Goal: Task Accomplishment & Management: Manage account settings

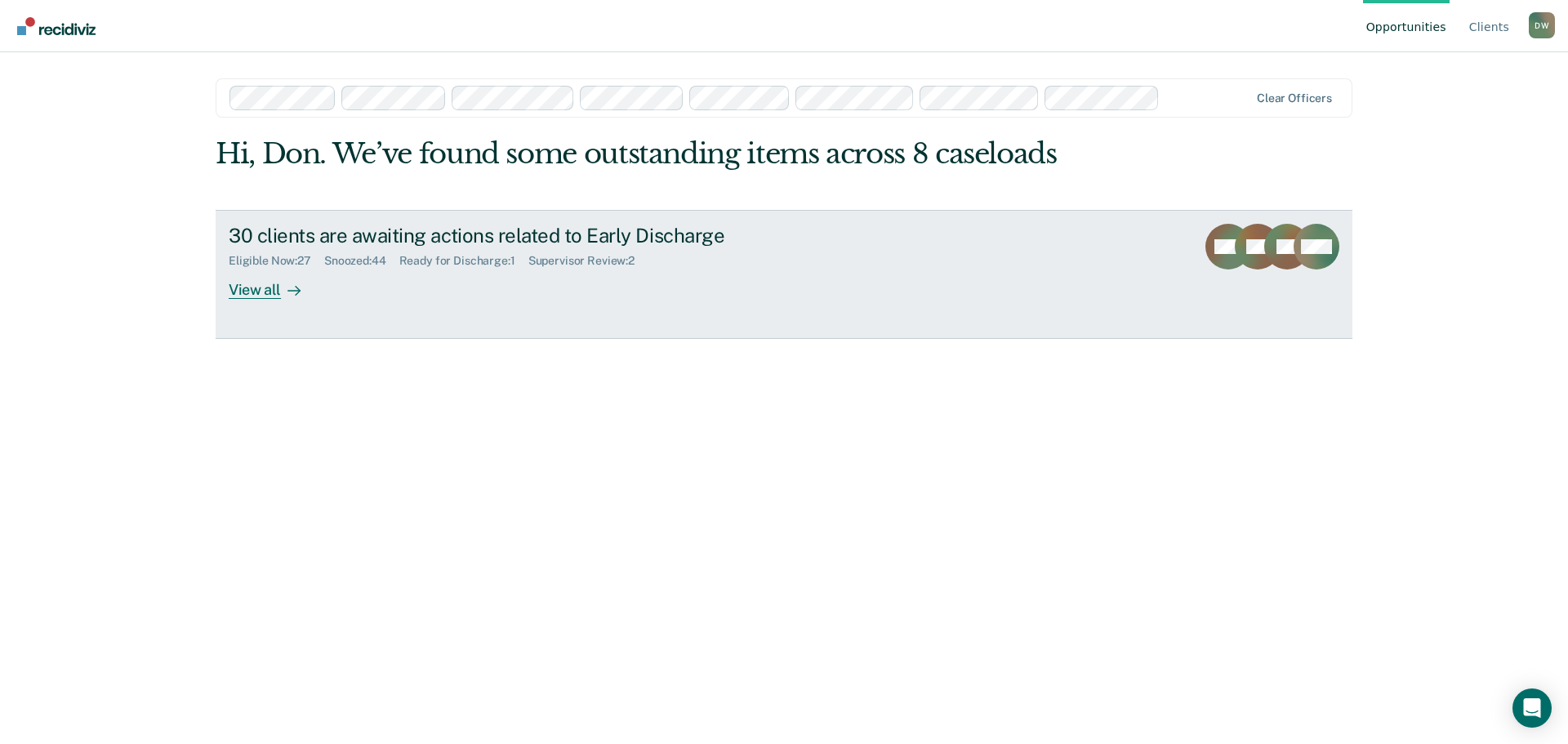
click at [257, 290] on div "View all" at bounding box center [274, 284] width 92 height 32
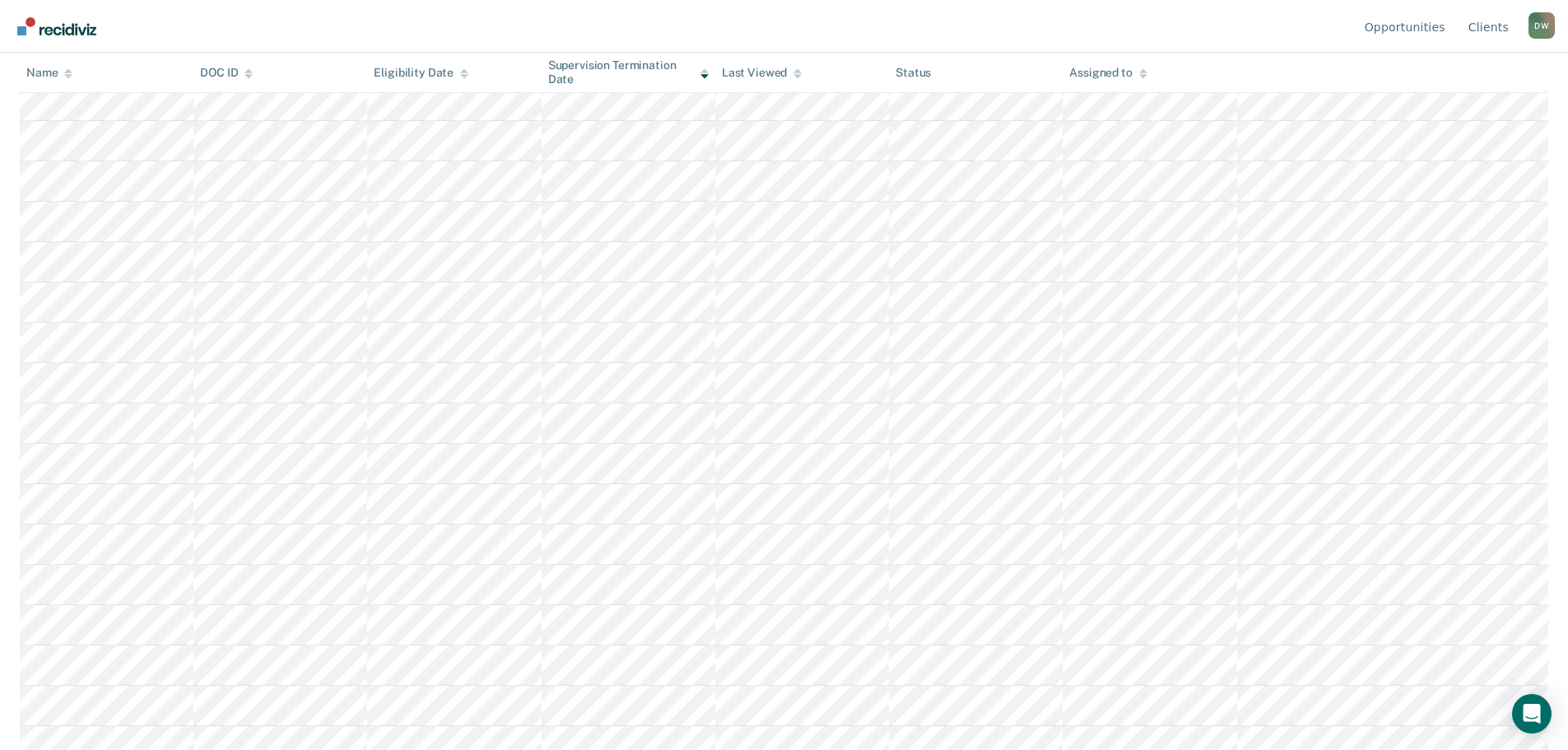
scroll to position [82, 0]
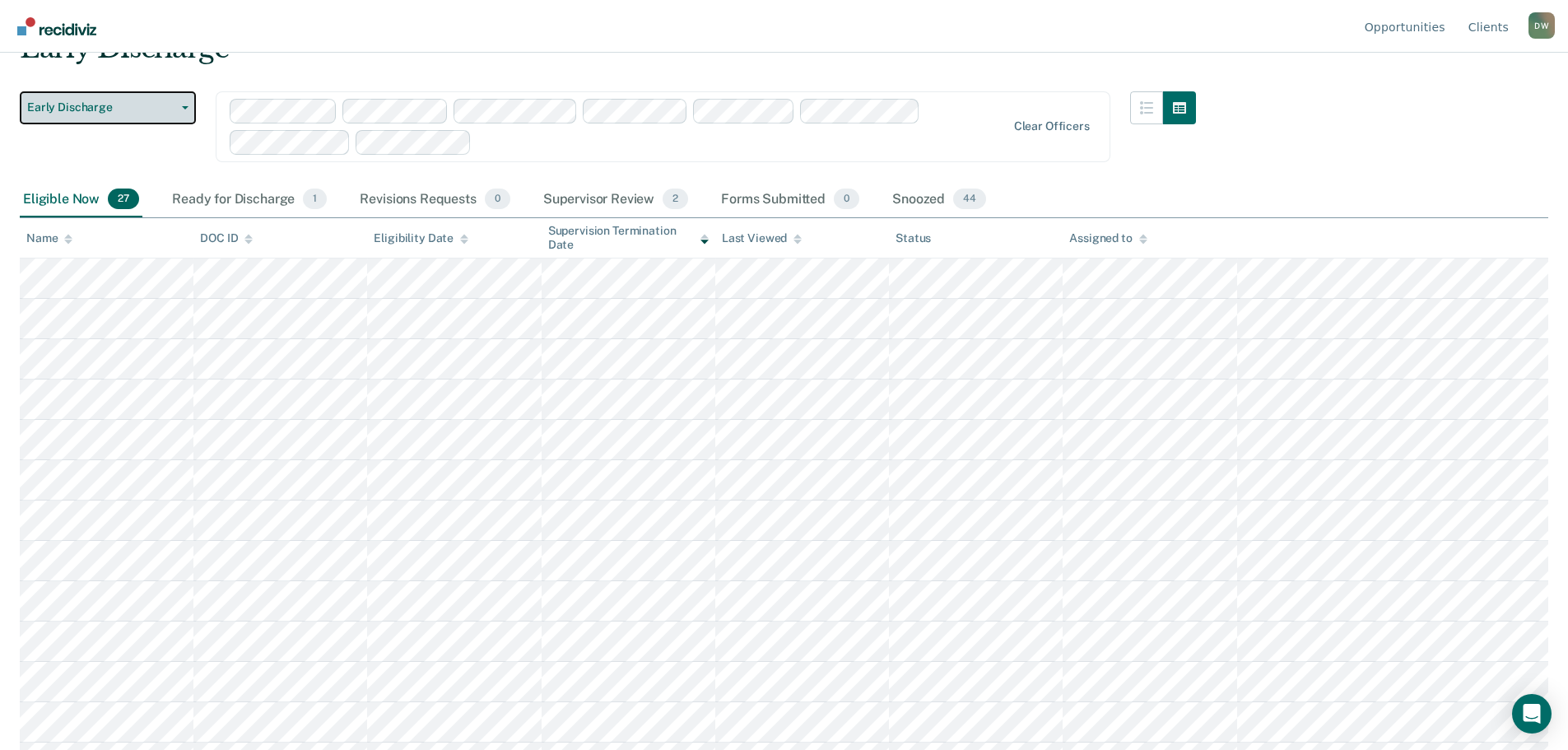
click at [172, 105] on span "Early Discharge" at bounding box center [100, 108] width 148 height 14
click at [176, 108] on span "button" at bounding box center [182, 108] width 13 height 4
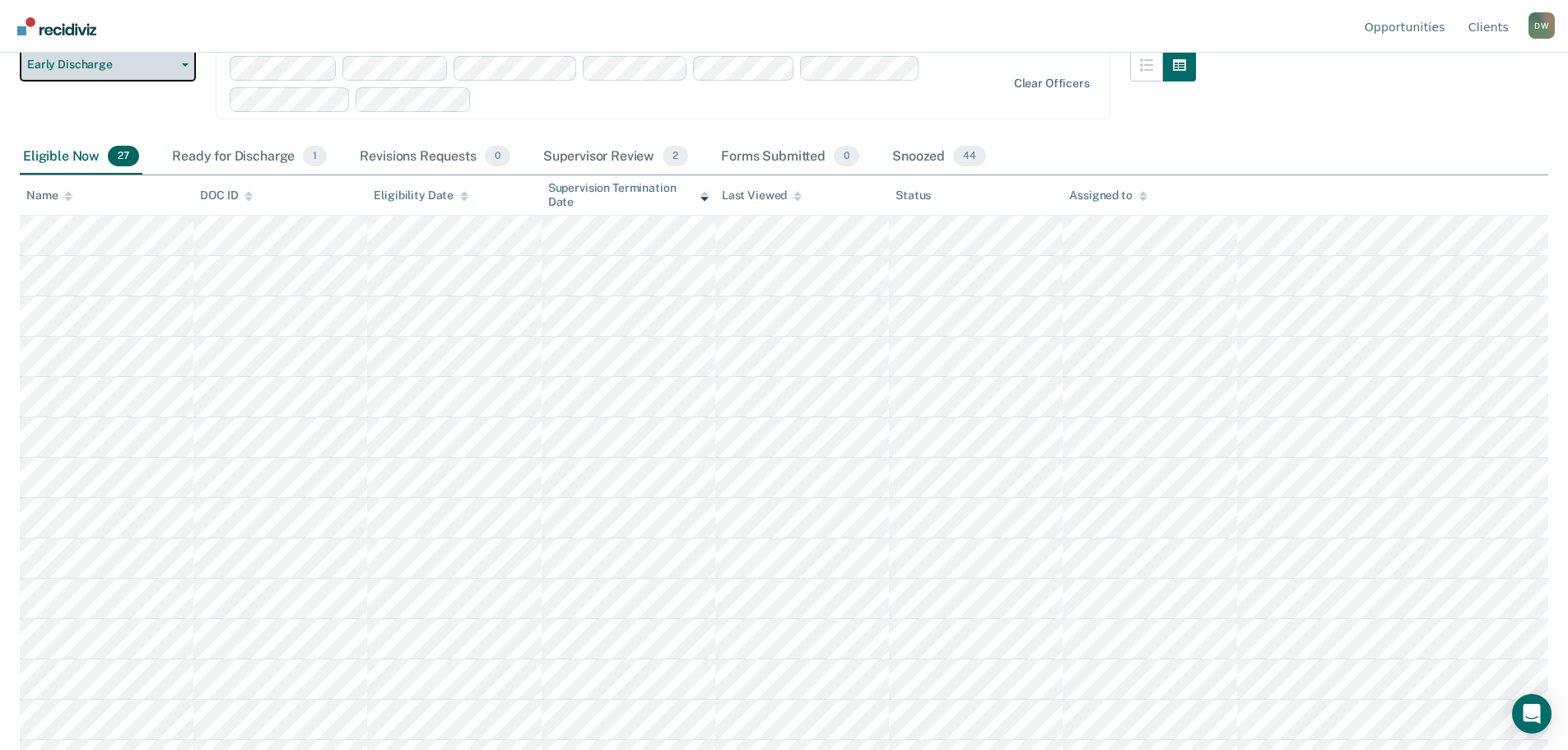
scroll to position [0, 0]
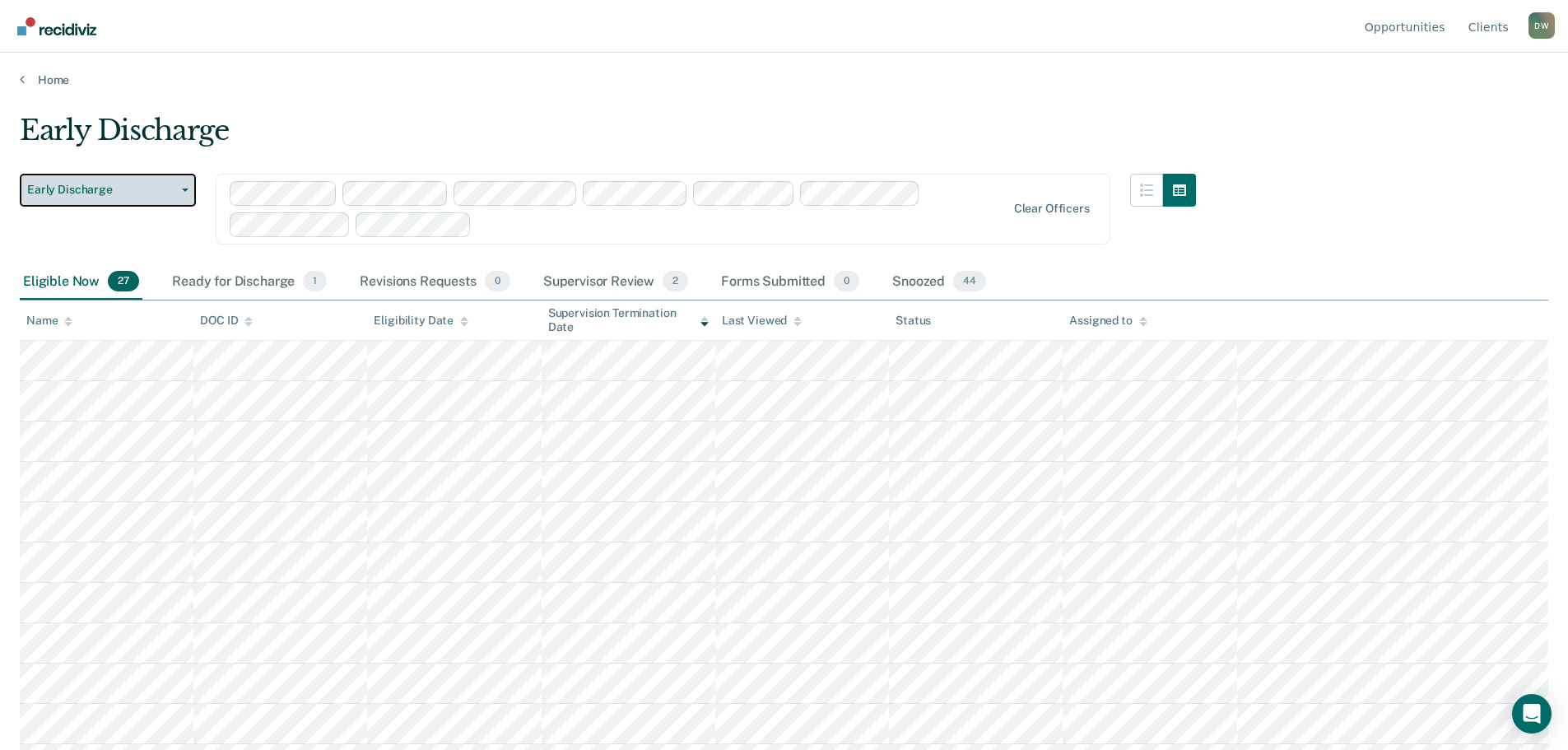
click at [177, 193] on button "Early Discharge" at bounding box center [107, 190] width 176 height 33
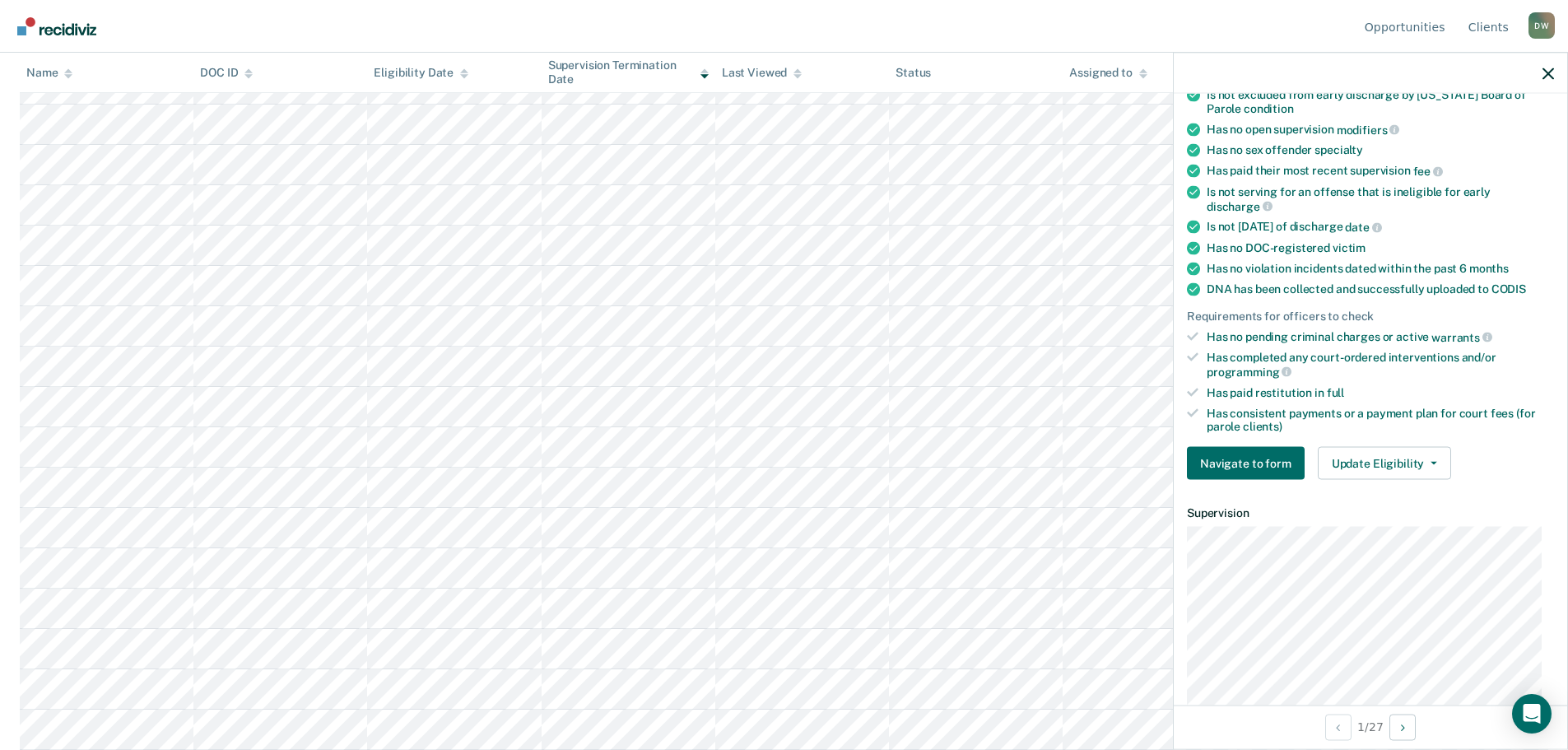
scroll to position [247, 0]
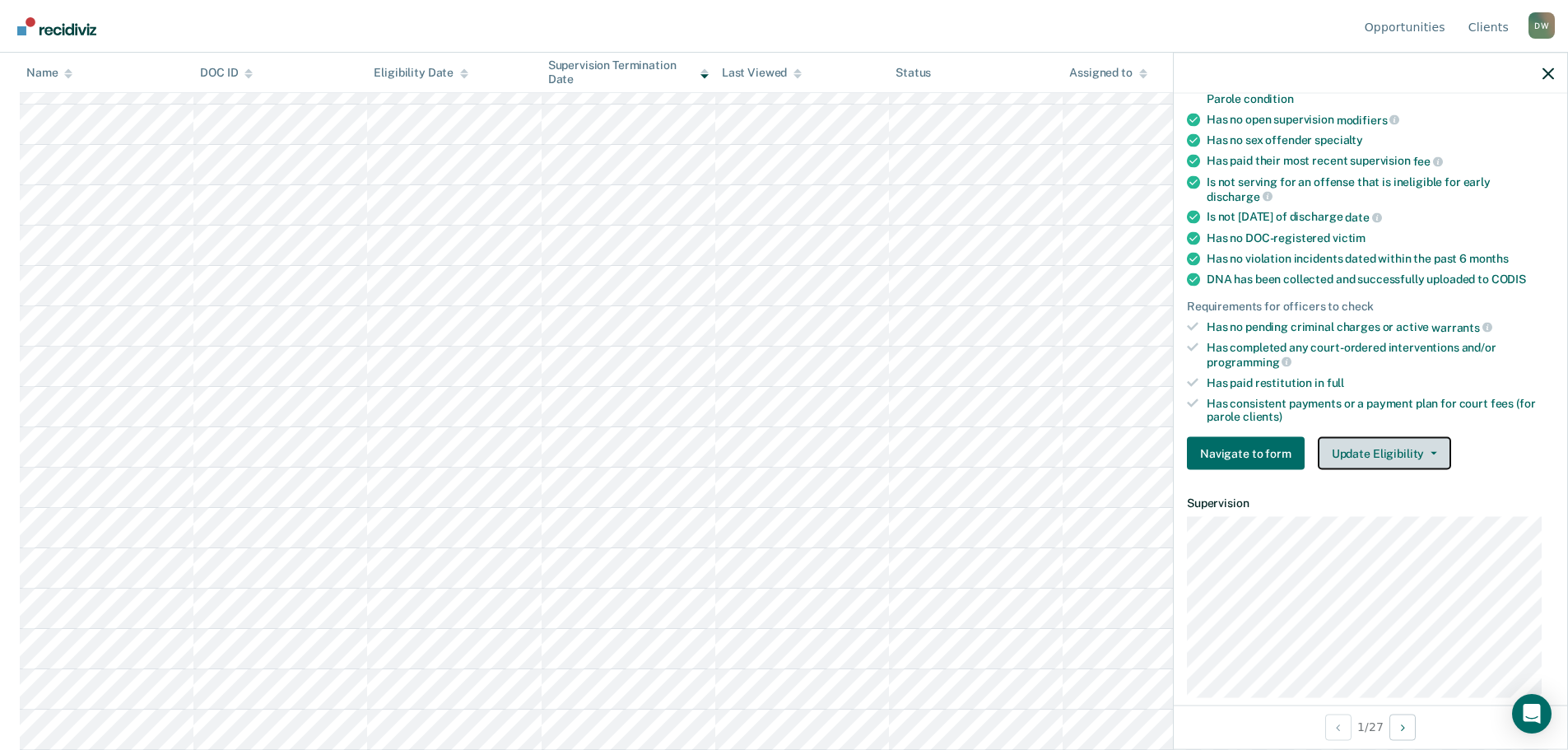
click at [1426, 449] on button "Update Eligibility" at bounding box center [1384, 453] width 133 height 33
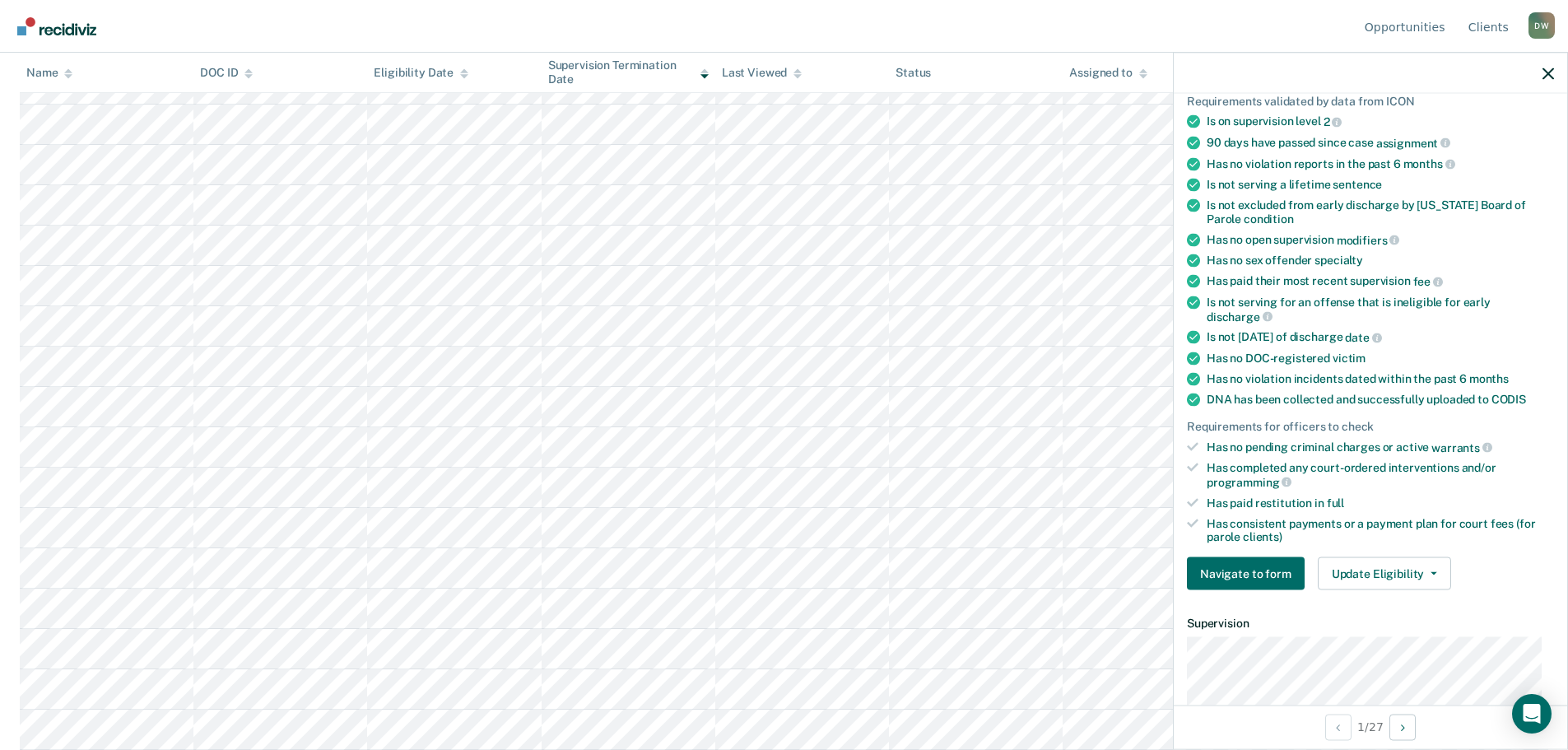
scroll to position [330, 0]
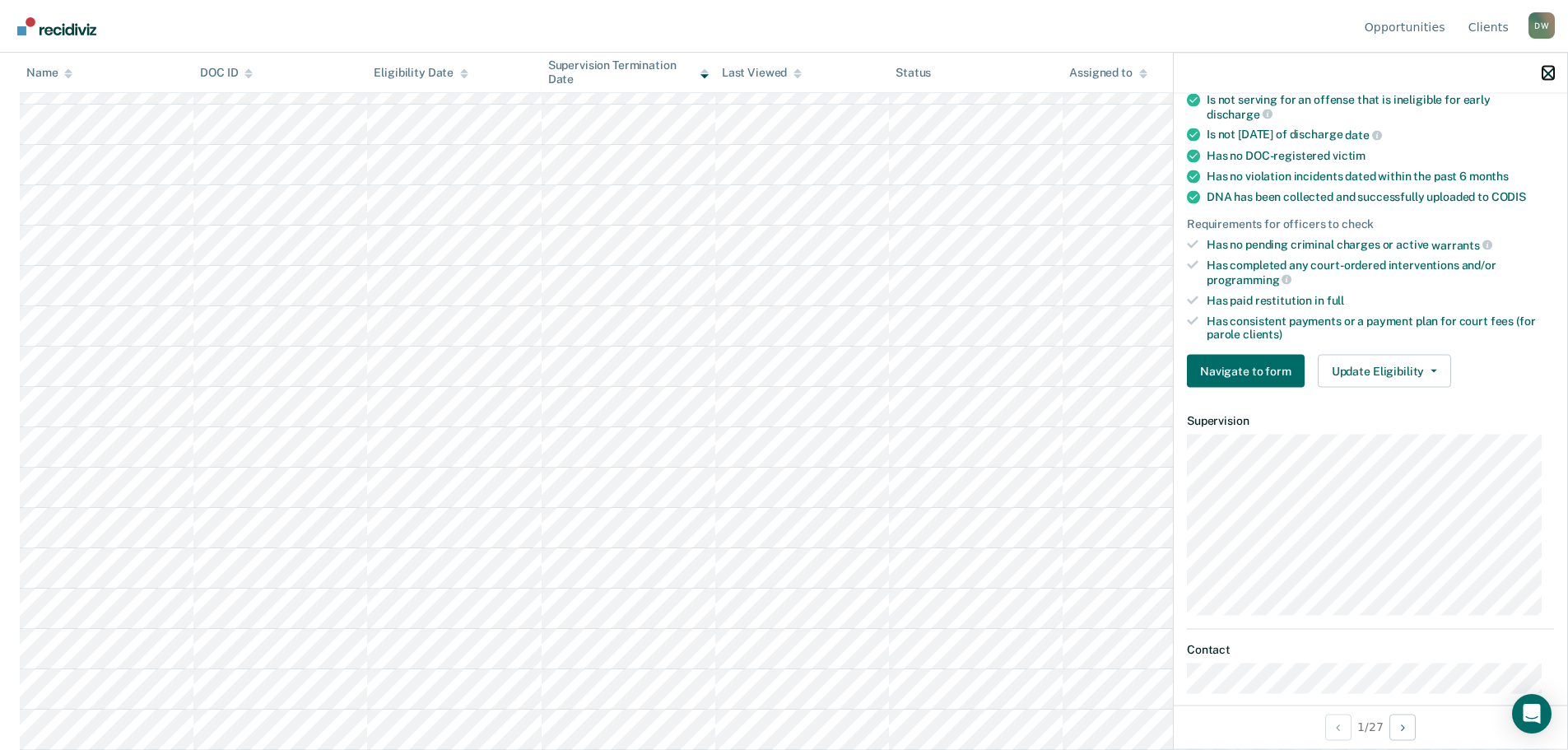
click at [1551, 76] on icon "button" at bounding box center [1547, 73] width 12 height 12
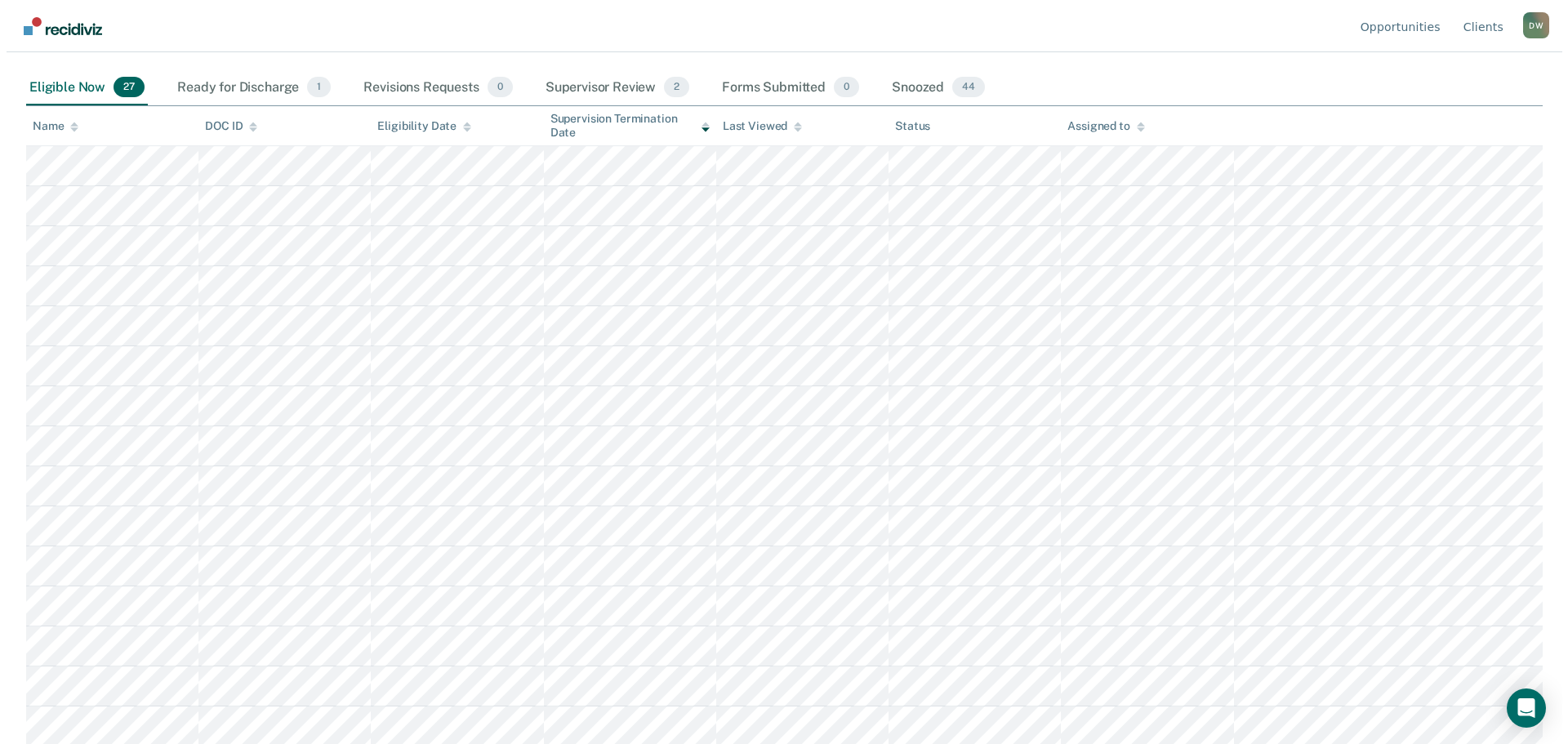
scroll to position [0, 0]
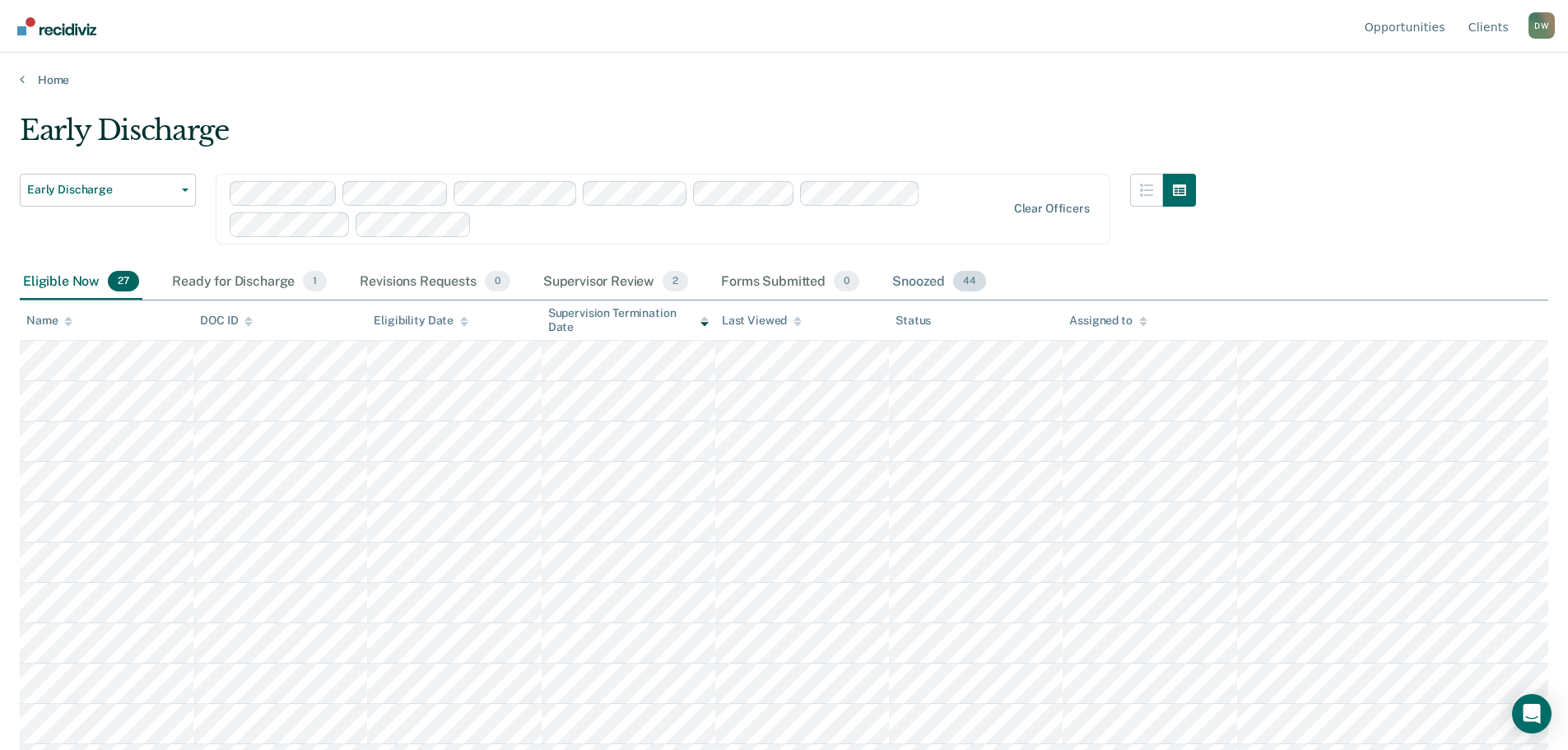
click at [920, 280] on div "Snoozed 44" at bounding box center [939, 282] width 100 height 36
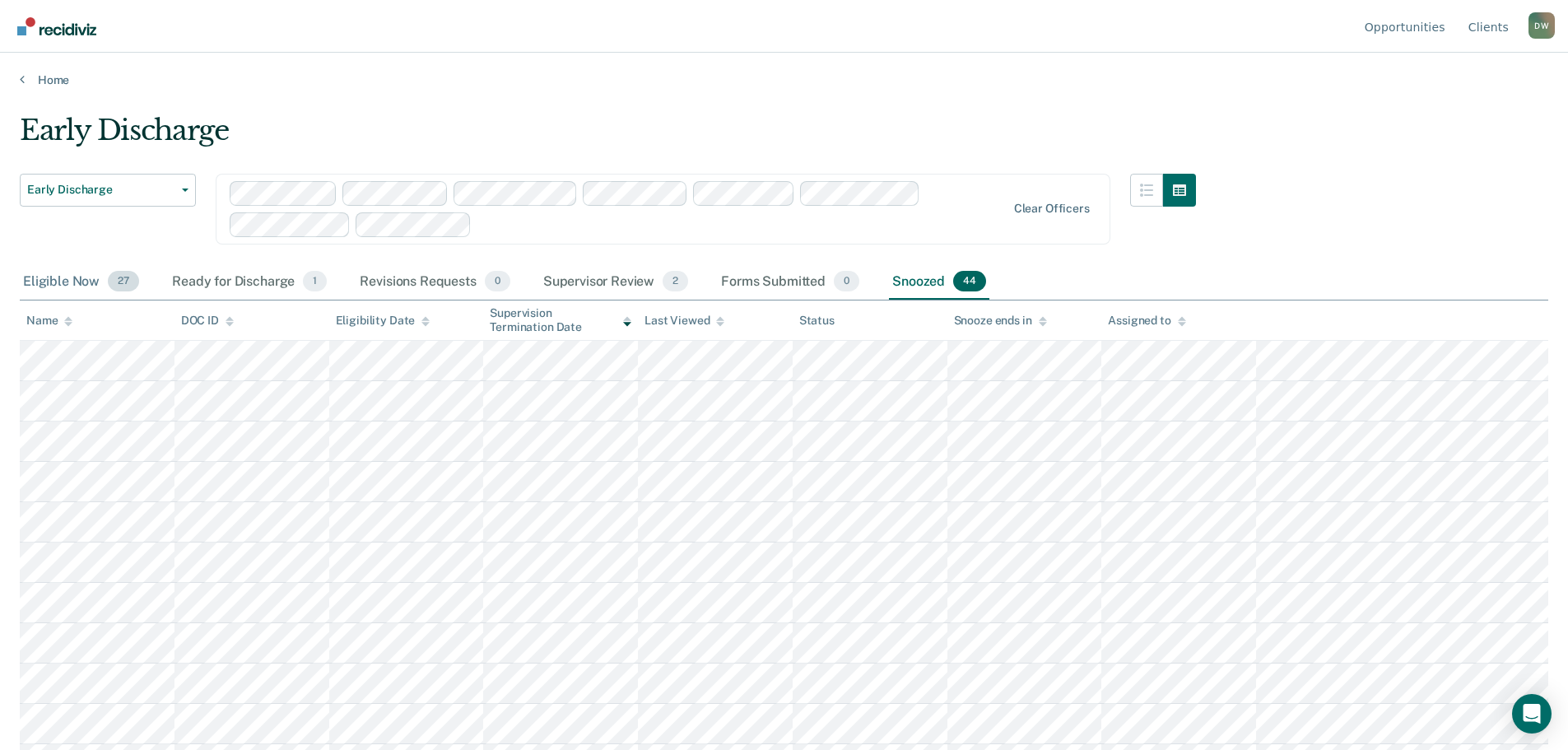
click at [42, 283] on div "Eligible Now 27" at bounding box center [81, 282] width 123 height 36
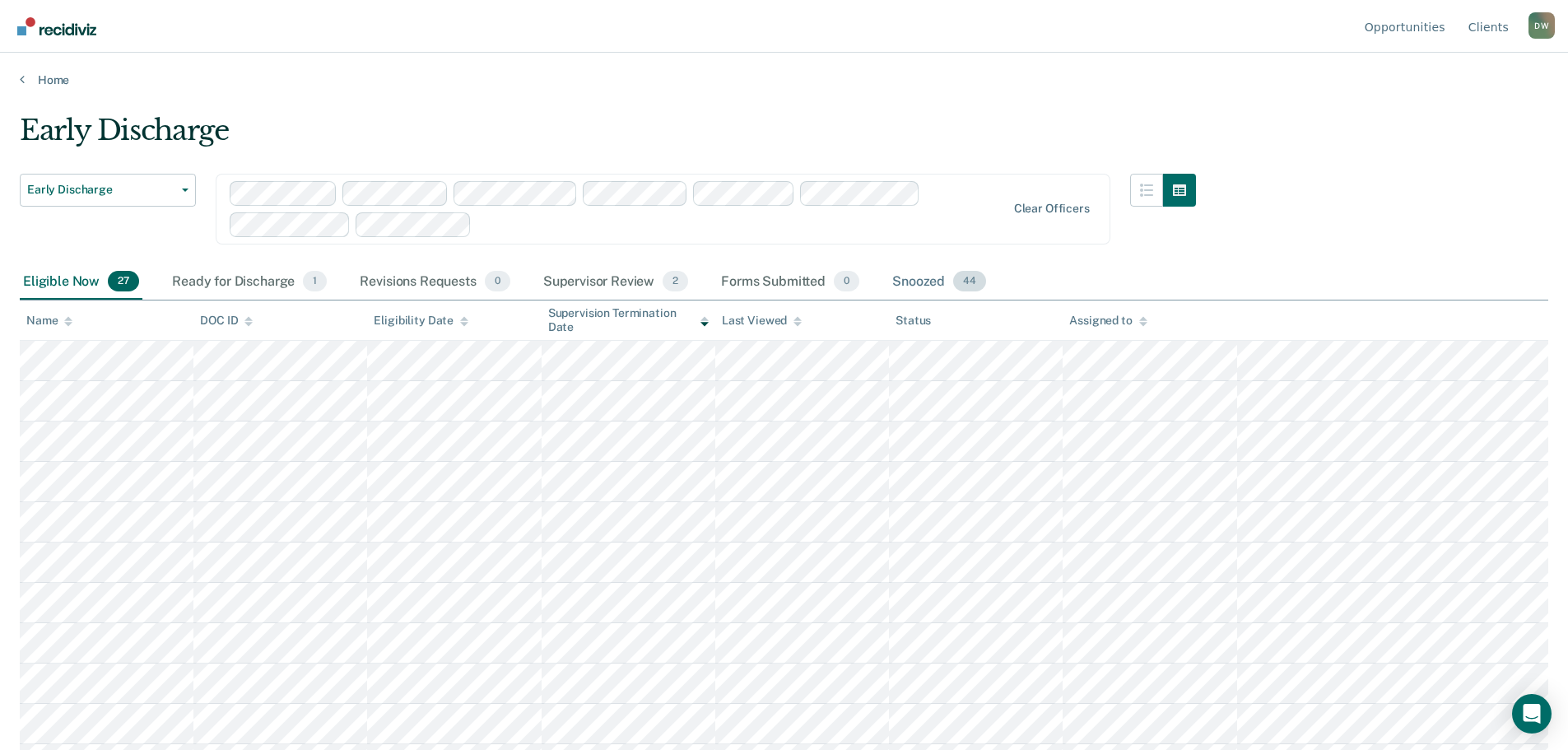
click at [927, 280] on div "Snoozed 44" at bounding box center [939, 282] width 100 height 36
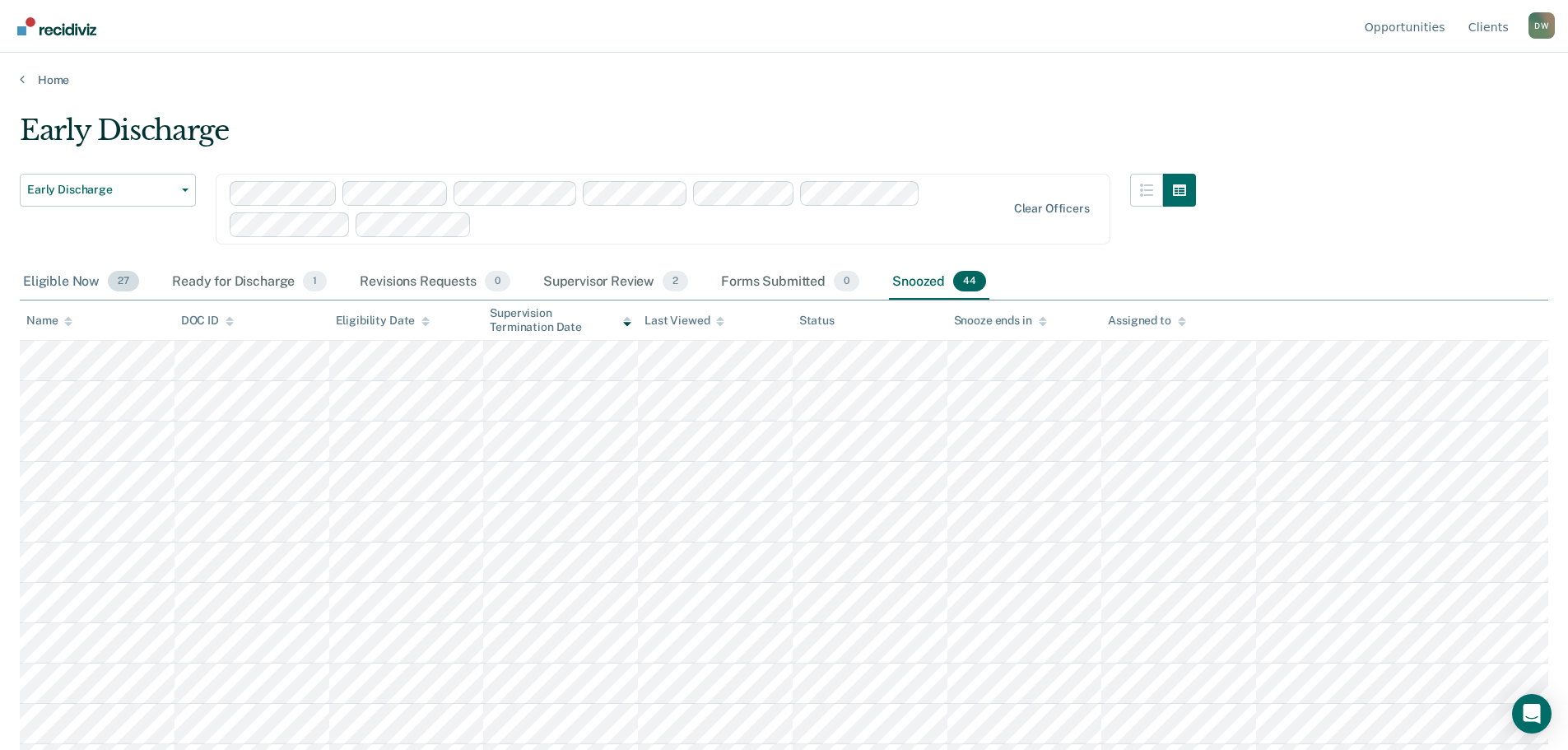
click at [72, 281] on div "Eligible Now 27" at bounding box center [81, 282] width 123 height 36
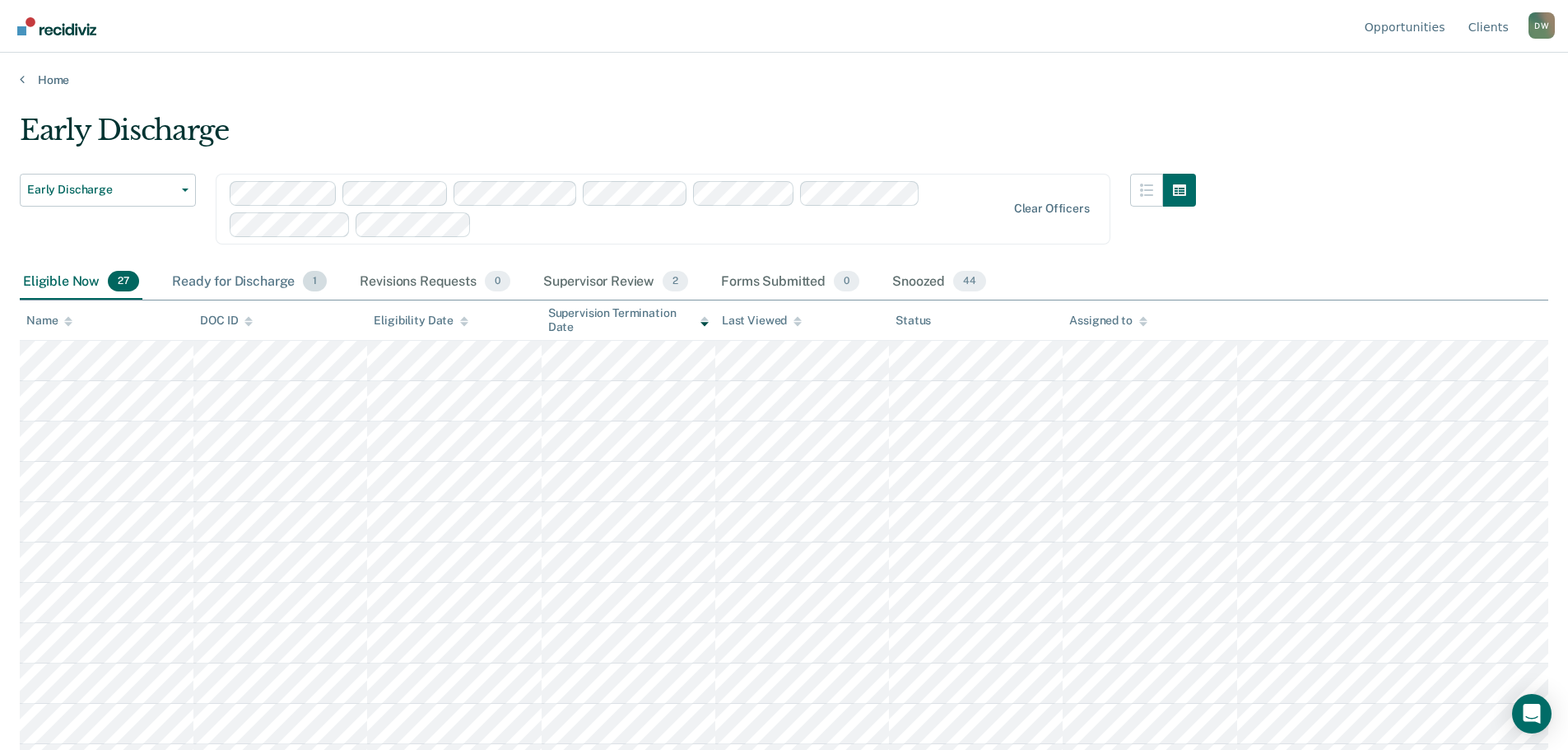
click at [216, 280] on div "Ready for Discharge 1" at bounding box center [249, 282] width 161 height 36
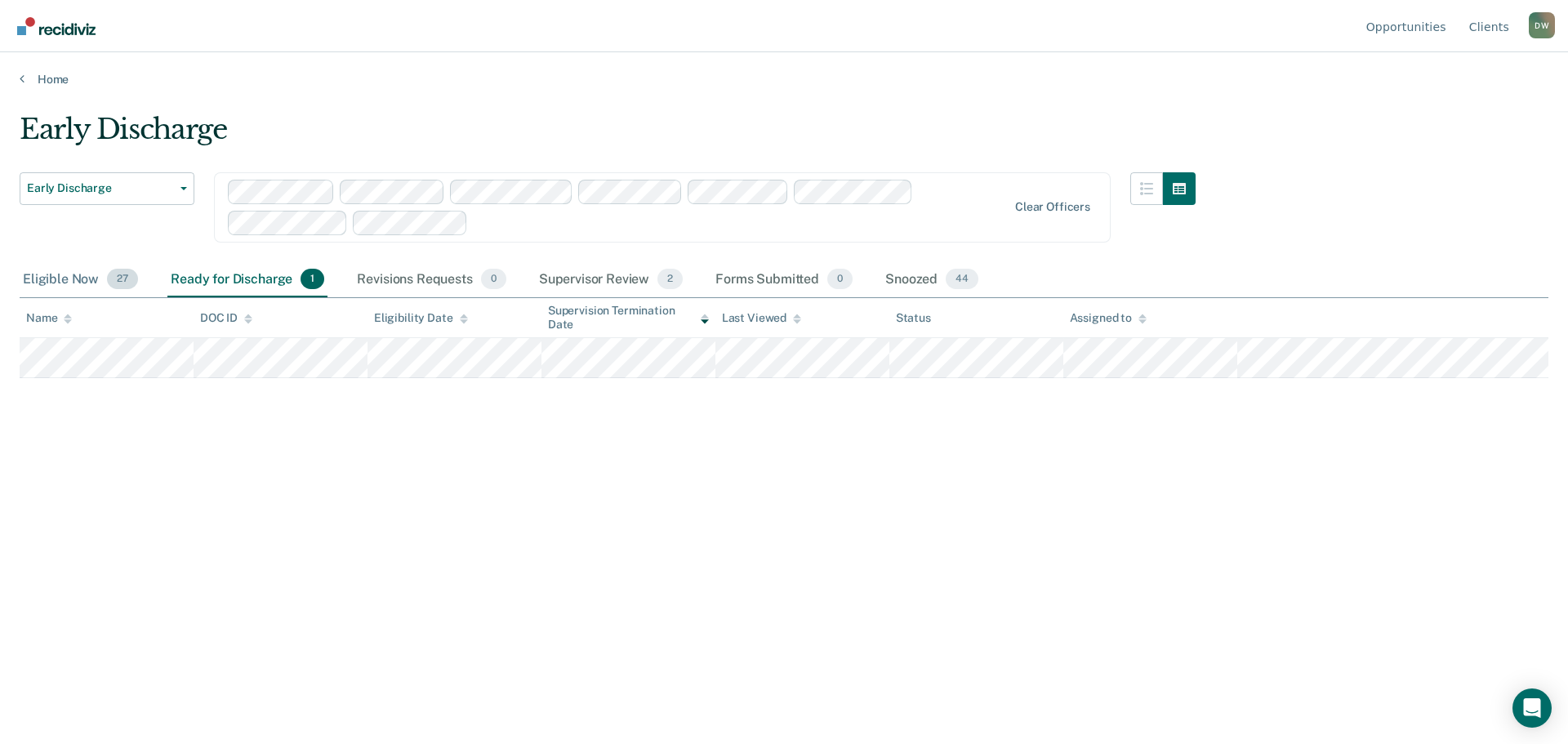
click at [56, 285] on div "Eligible Now 27" at bounding box center [80, 280] width 122 height 36
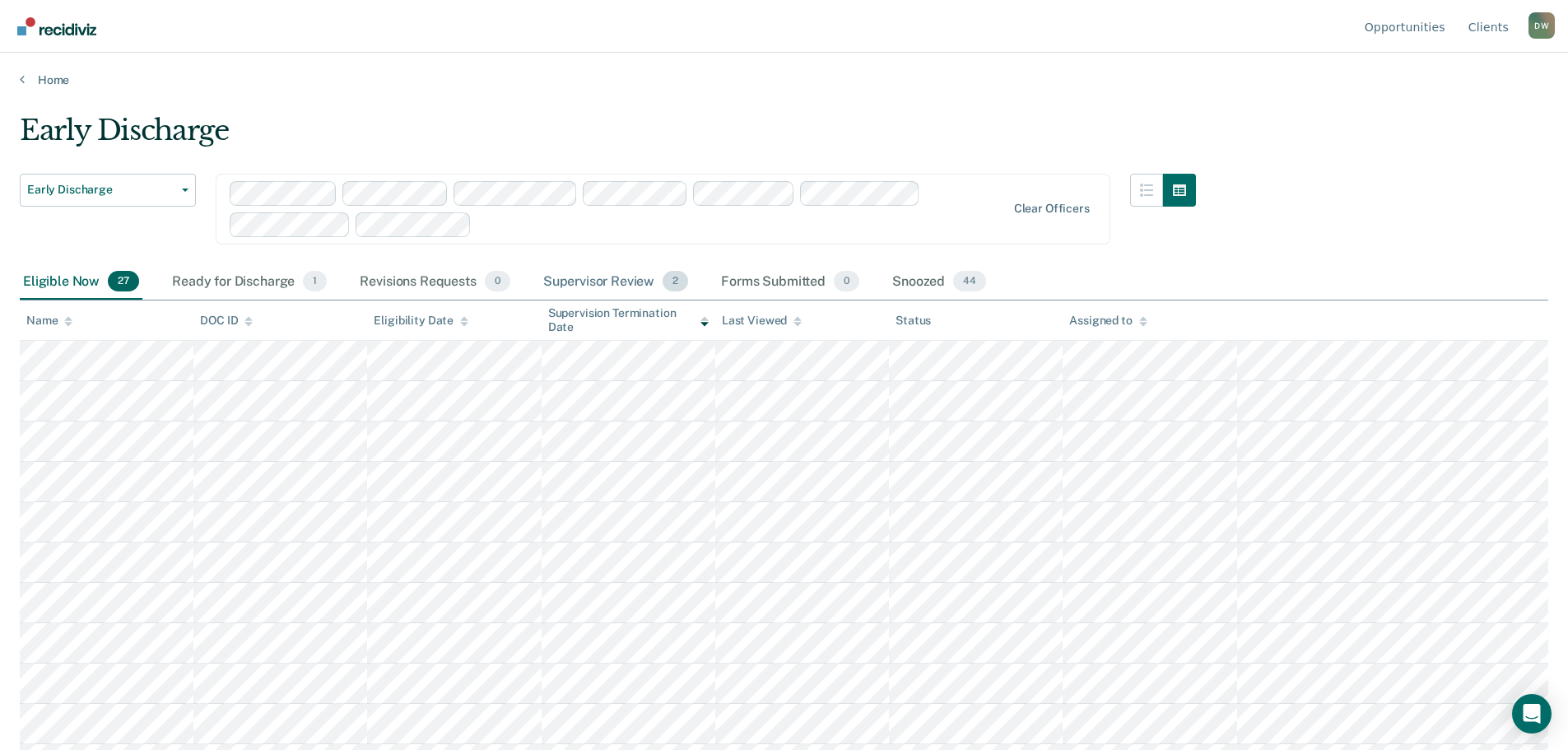
click at [625, 281] on div "Supervisor Review 2" at bounding box center [616, 282] width 152 height 36
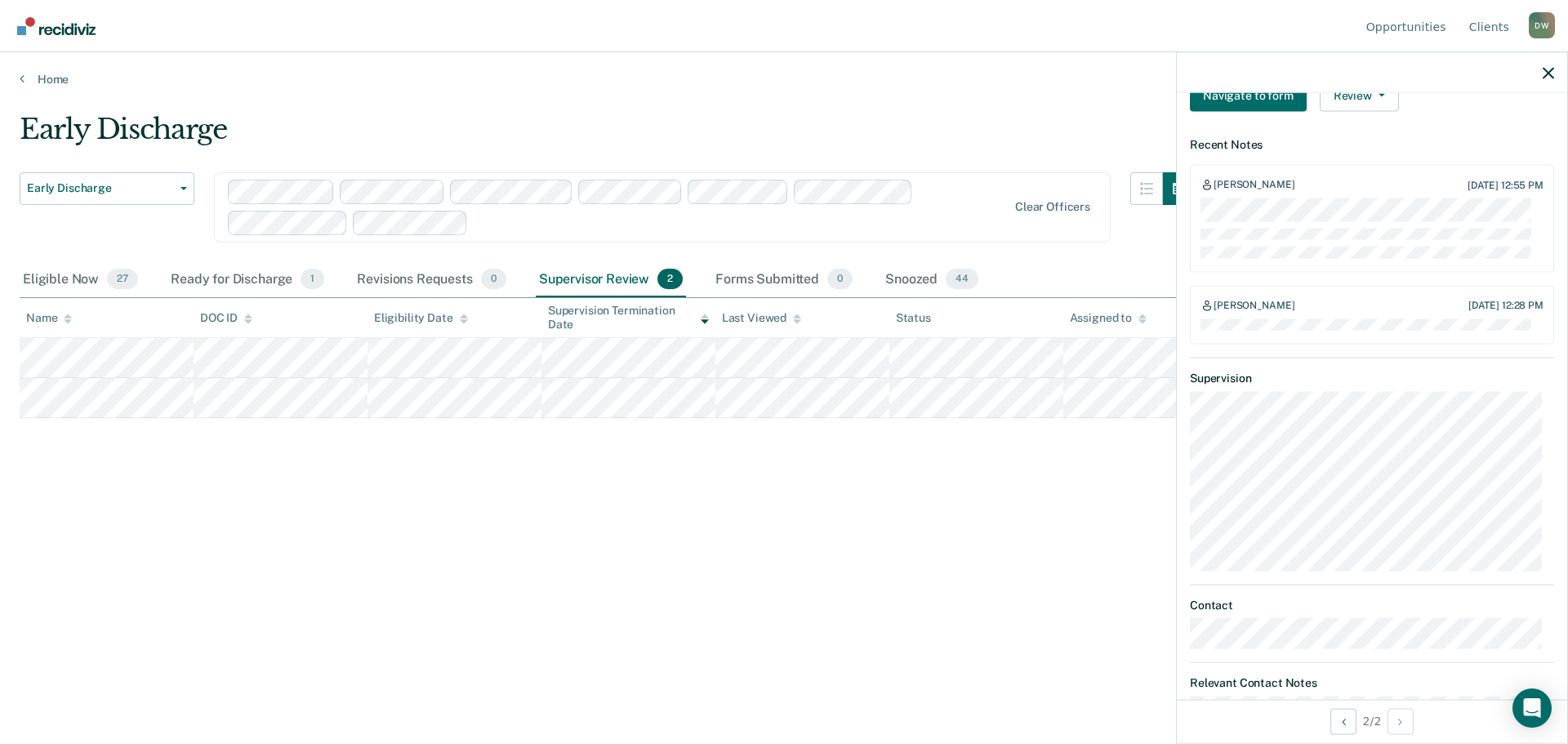
scroll to position [709, 0]
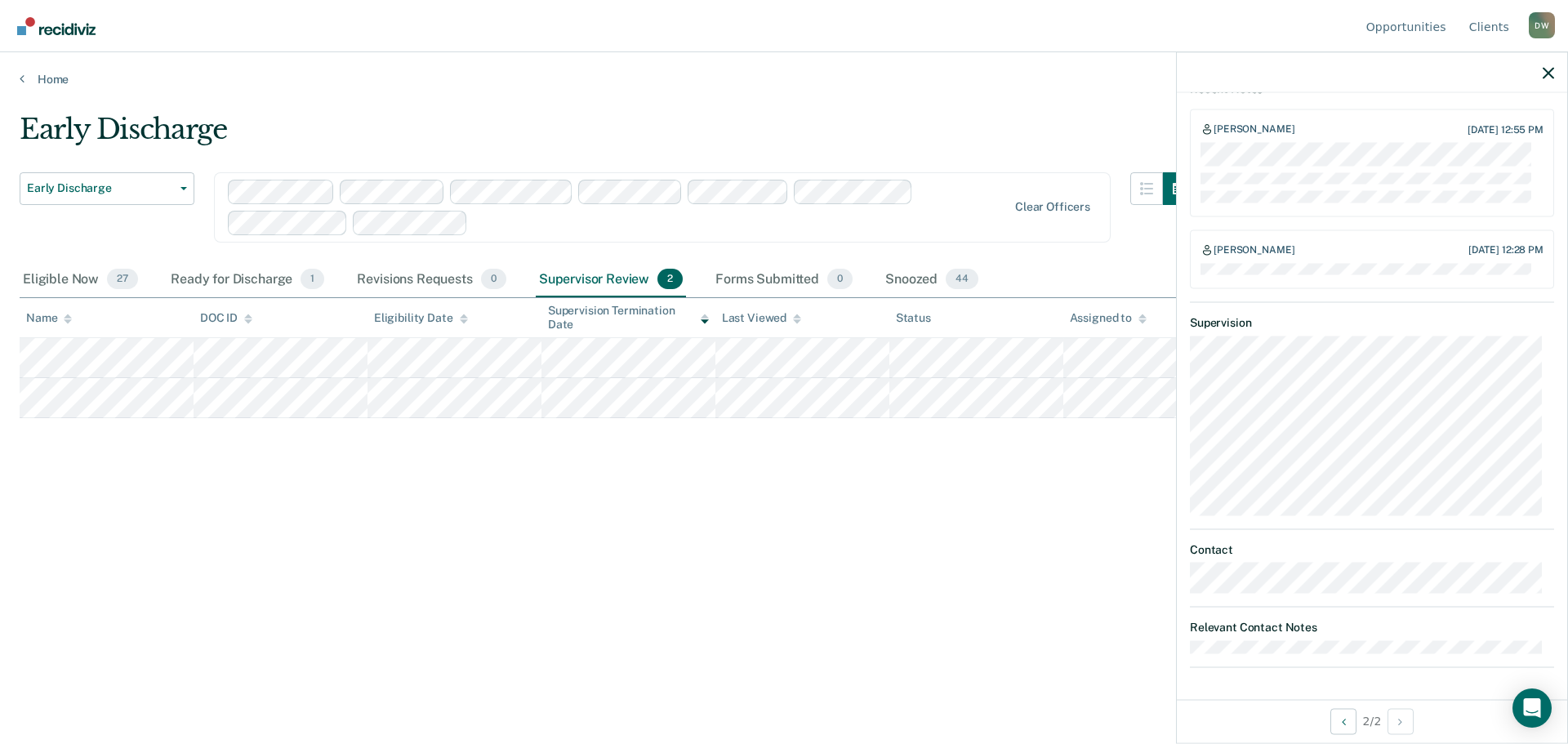
click at [1045, 494] on div "Early Discharge Early Discharge Early Discharge Clear officers Eligible Now 27 …" at bounding box center [784, 367] width 1529 height 509
click at [1553, 68] on icon "button" at bounding box center [1548, 72] width 12 height 12
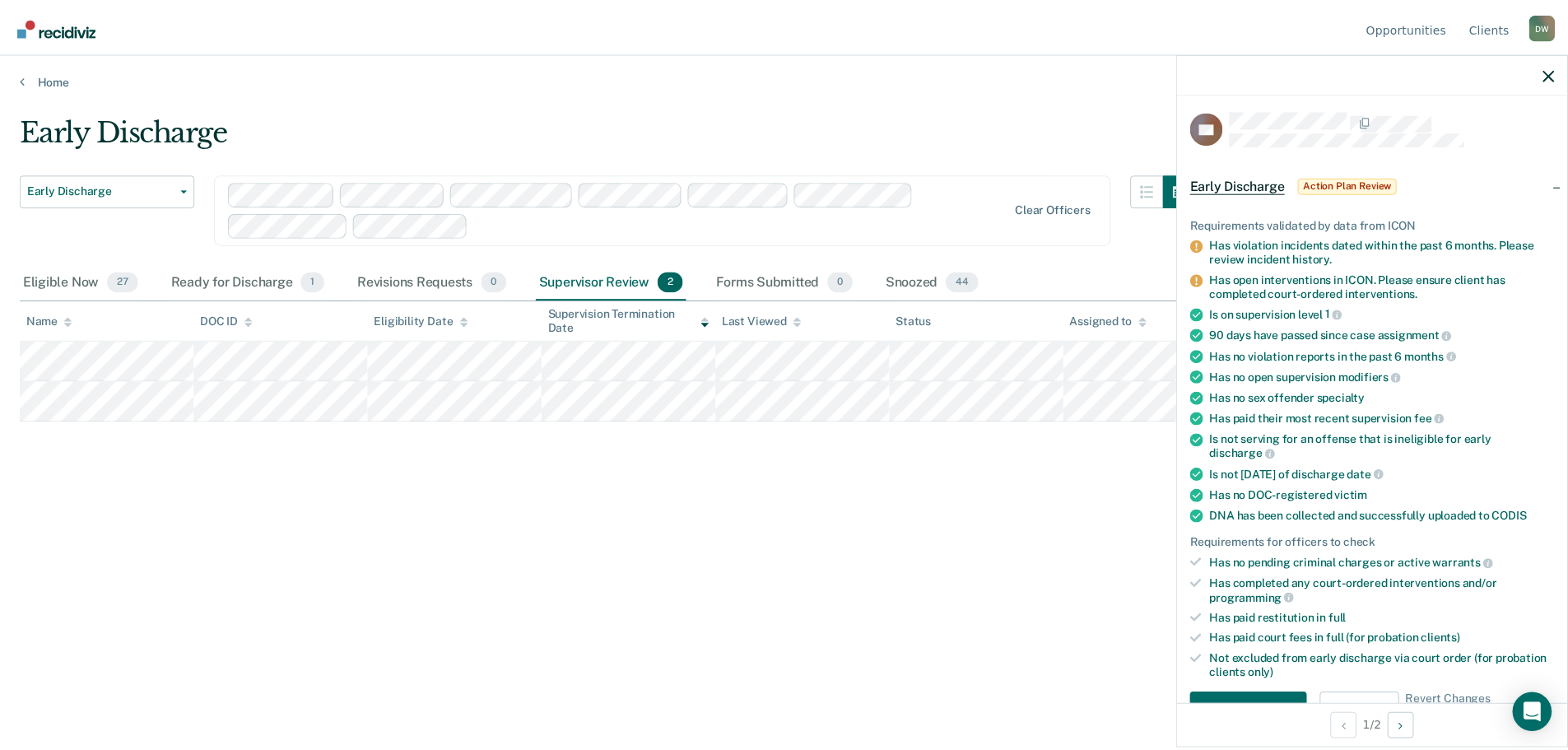
scroll to position [0, 0]
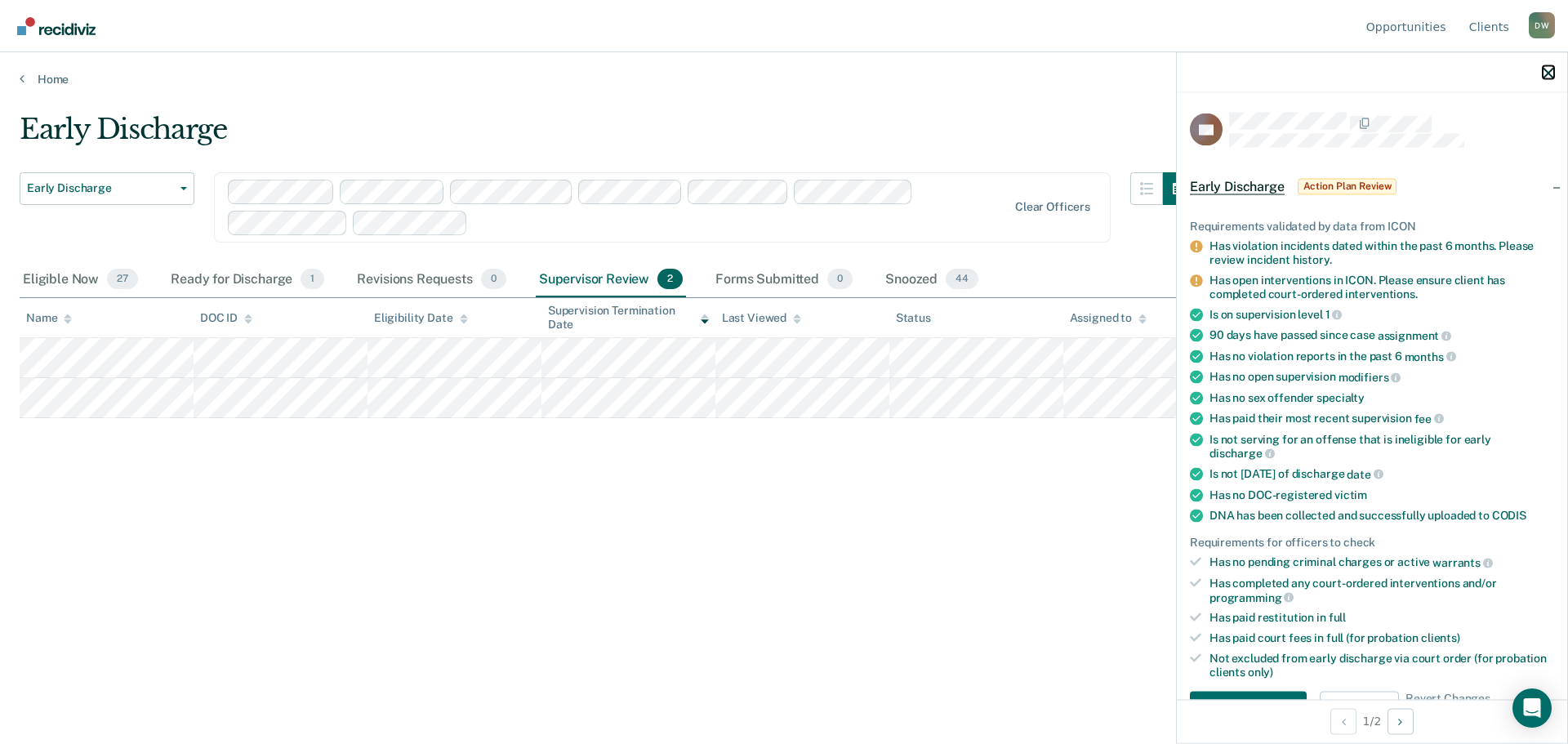
click at [1550, 76] on icon "button" at bounding box center [1548, 72] width 12 height 12
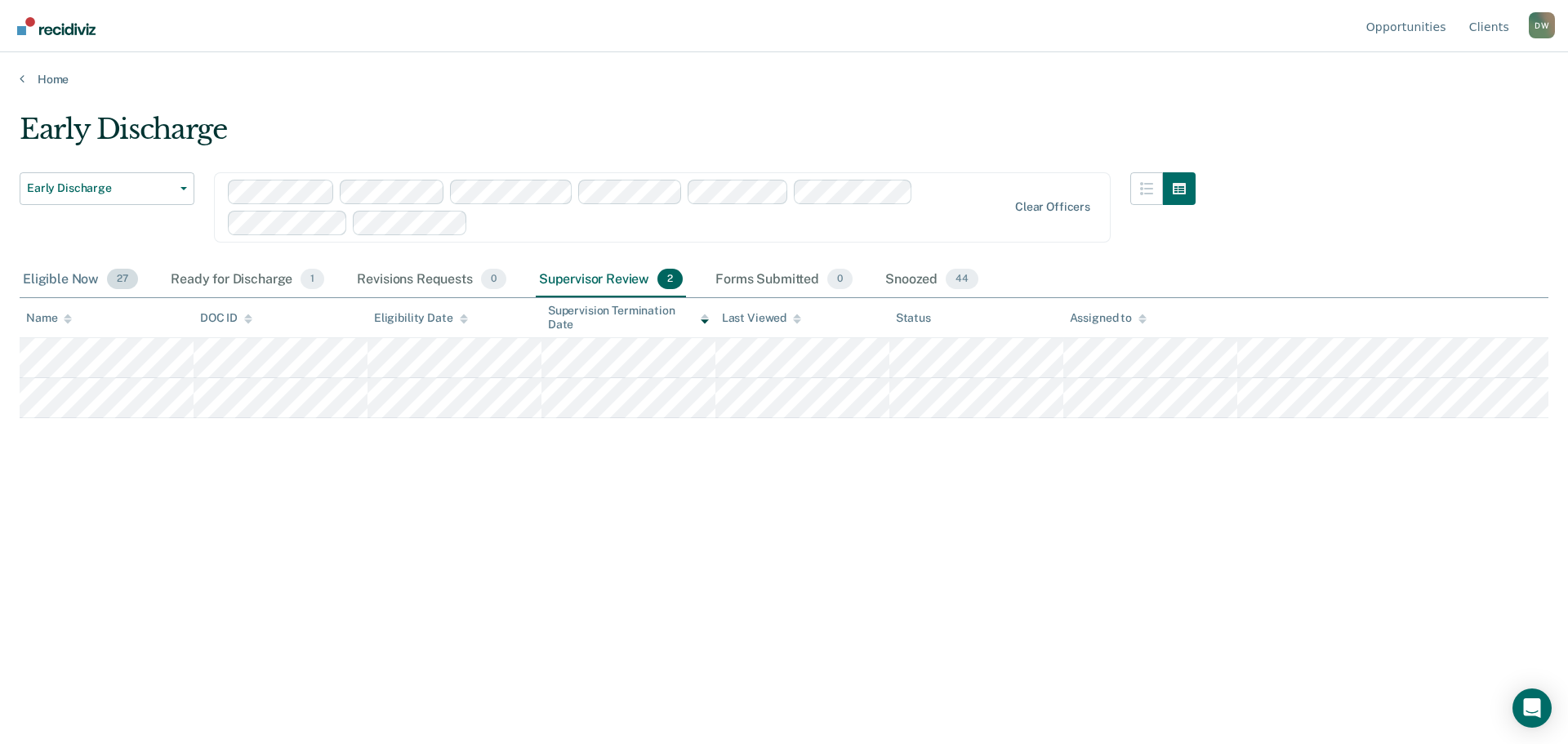
click at [50, 274] on div "Eligible Now 27" at bounding box center [80, 280] width 122 height 36
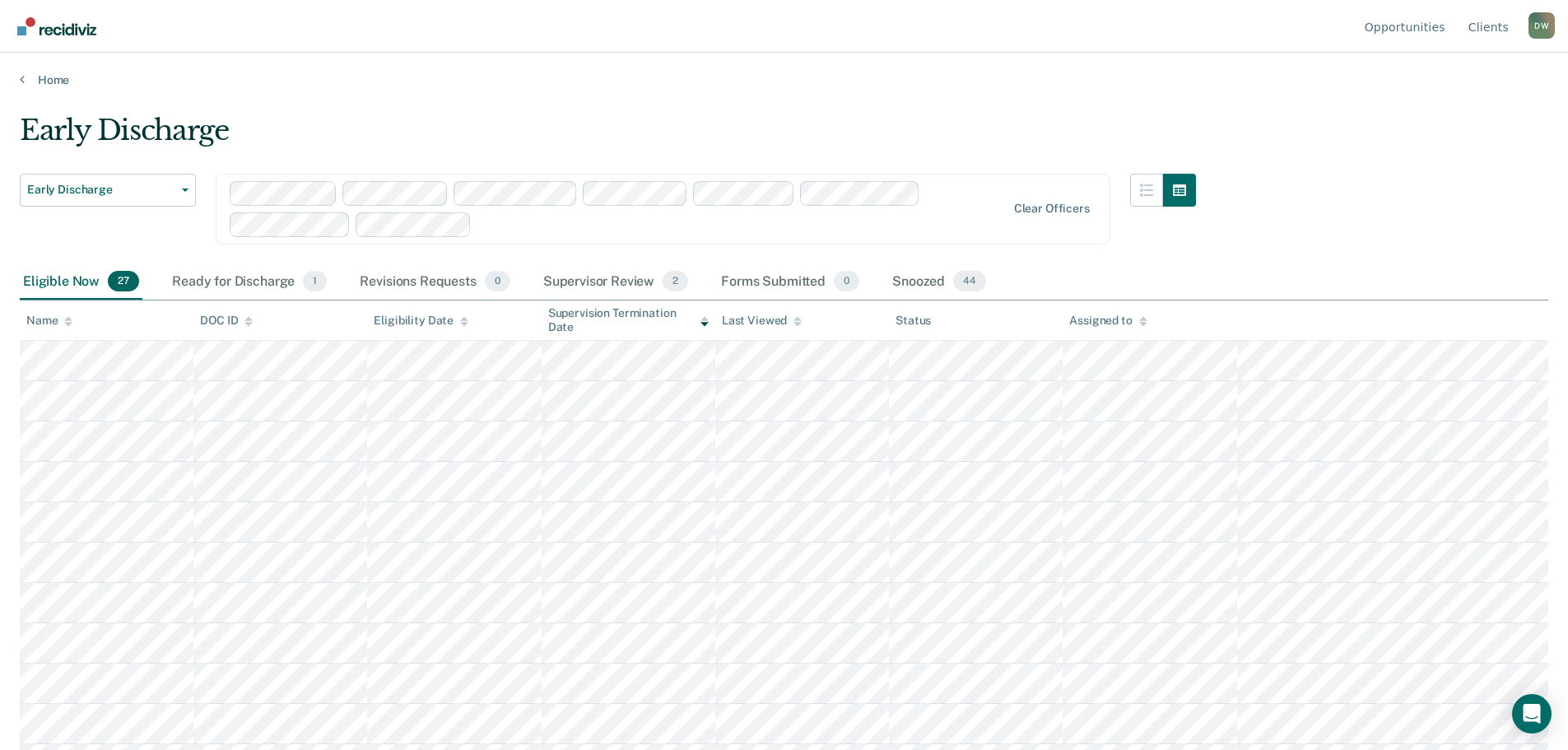
drag, startPoint x: 1439, startPoint y: 3, endPoint x: 1032, endPoint y: 96, distance: 417.5
click at [1032, 97] on main "Early Discharge Early Discharge Early Discharge Clear officers Eligible Now 27 …" at bounding box center [784, 416] width 1568 height 658
click at [184, 192] on button "Early Discharge" at bounding box center [107, 190] width 176 height 33
click at [916, 280] on div "Snoozed 44" at bounding box center [939, 282] width 100 height 36
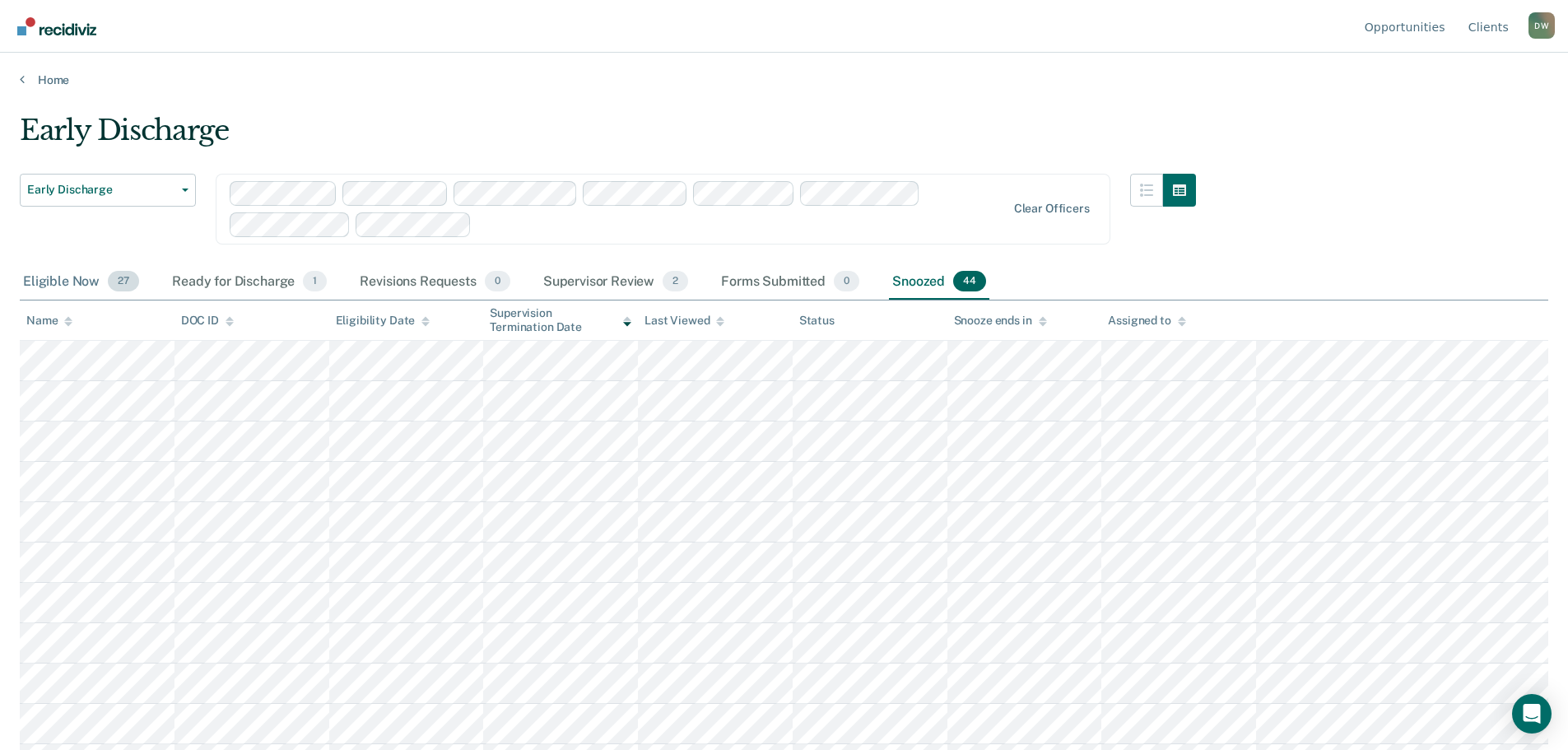
click at [78, 281] on div "Eligible Now 27" at bounding box center [81, 282] width 123 height 36
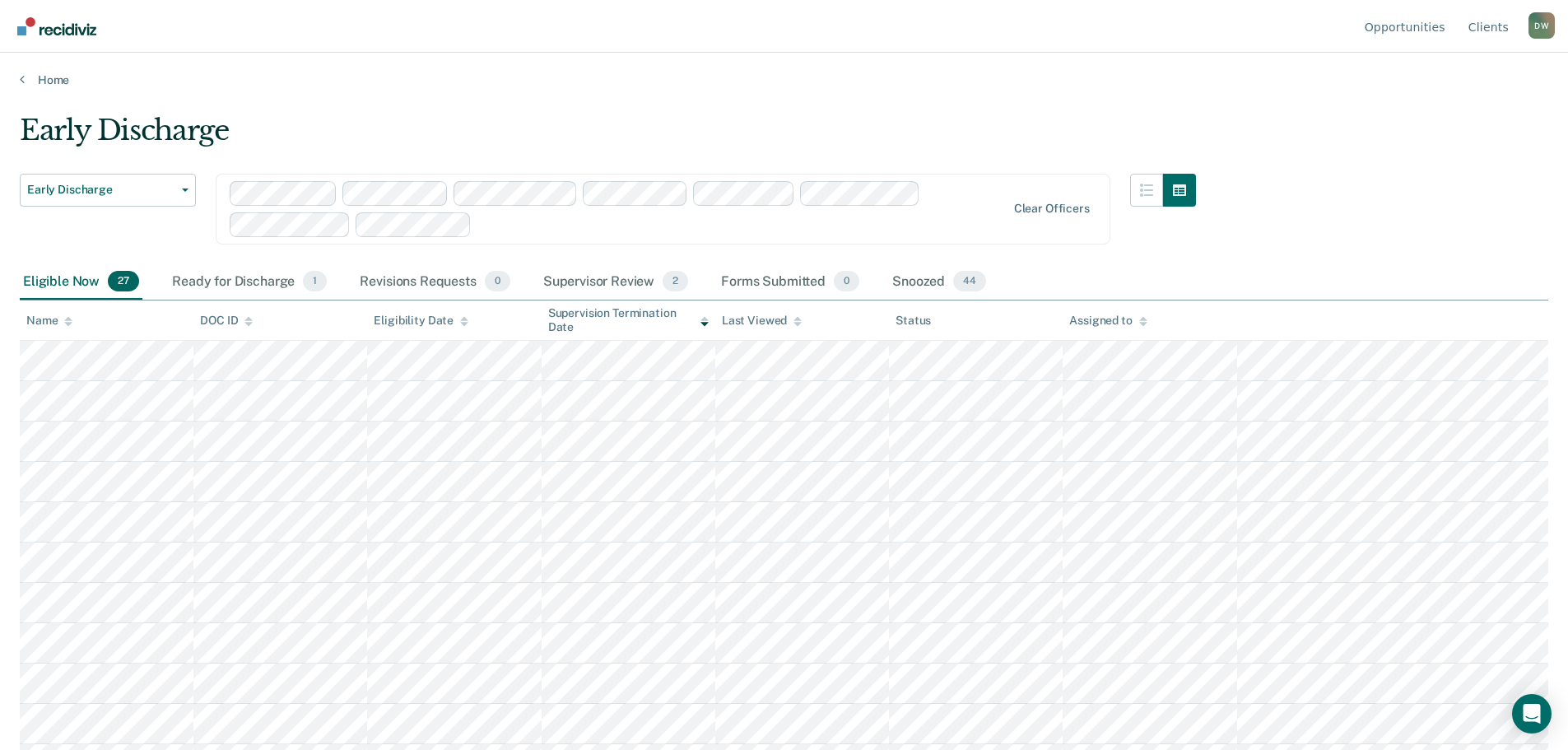
click at [1540, 25] on div "D W" at bounding box center [1541, 25] width 26 height 26
click at [186, 192] on button "Early Discharge" at bounding box center [107, 190] width 176 height 33
click at [249, 280] on div "Ready for Discharge 1" at bounding box center [249, 282] width 161 height 36
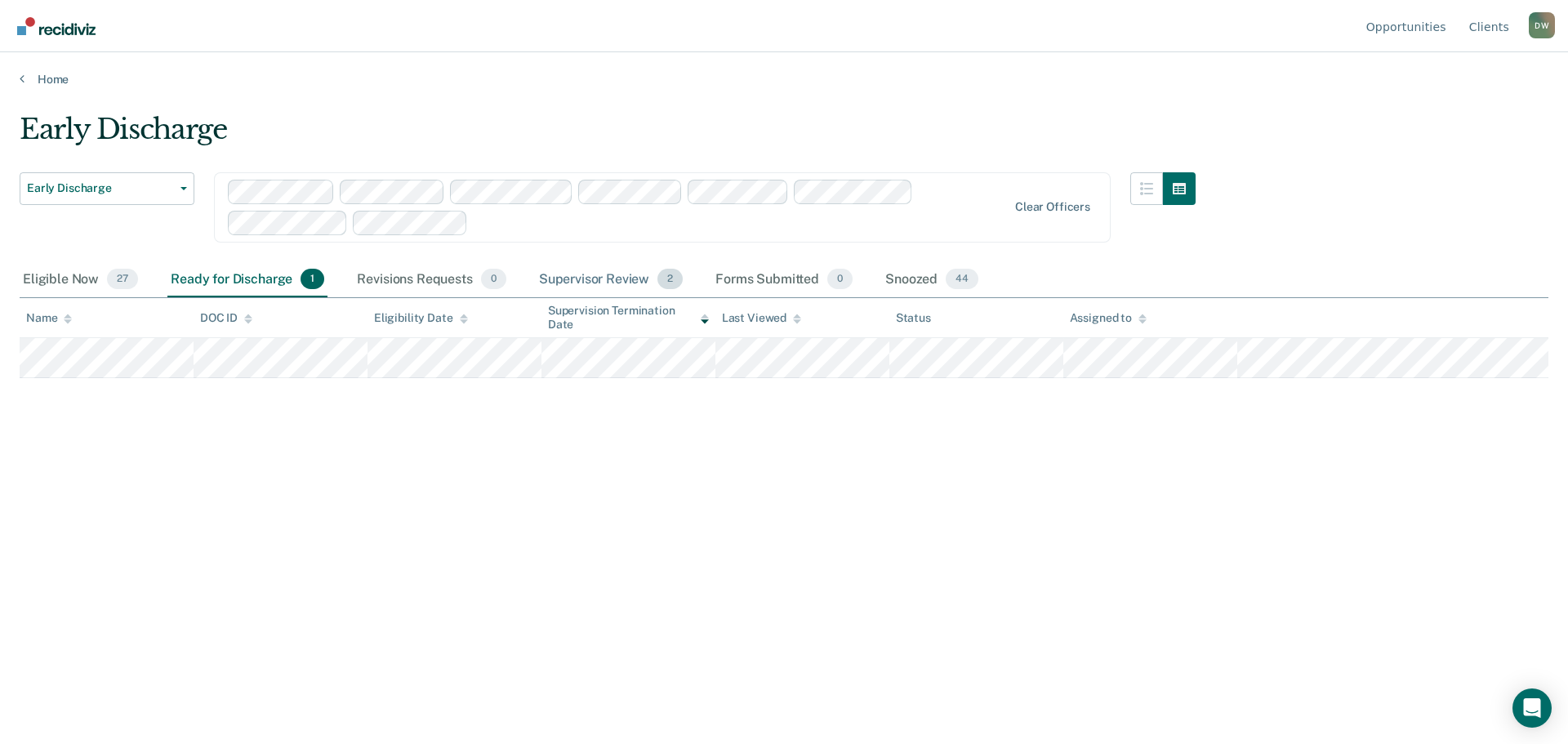
click at [607, 278] on div "Supervisor Review 2" at bounding box center [612, 280] width 151 height 36
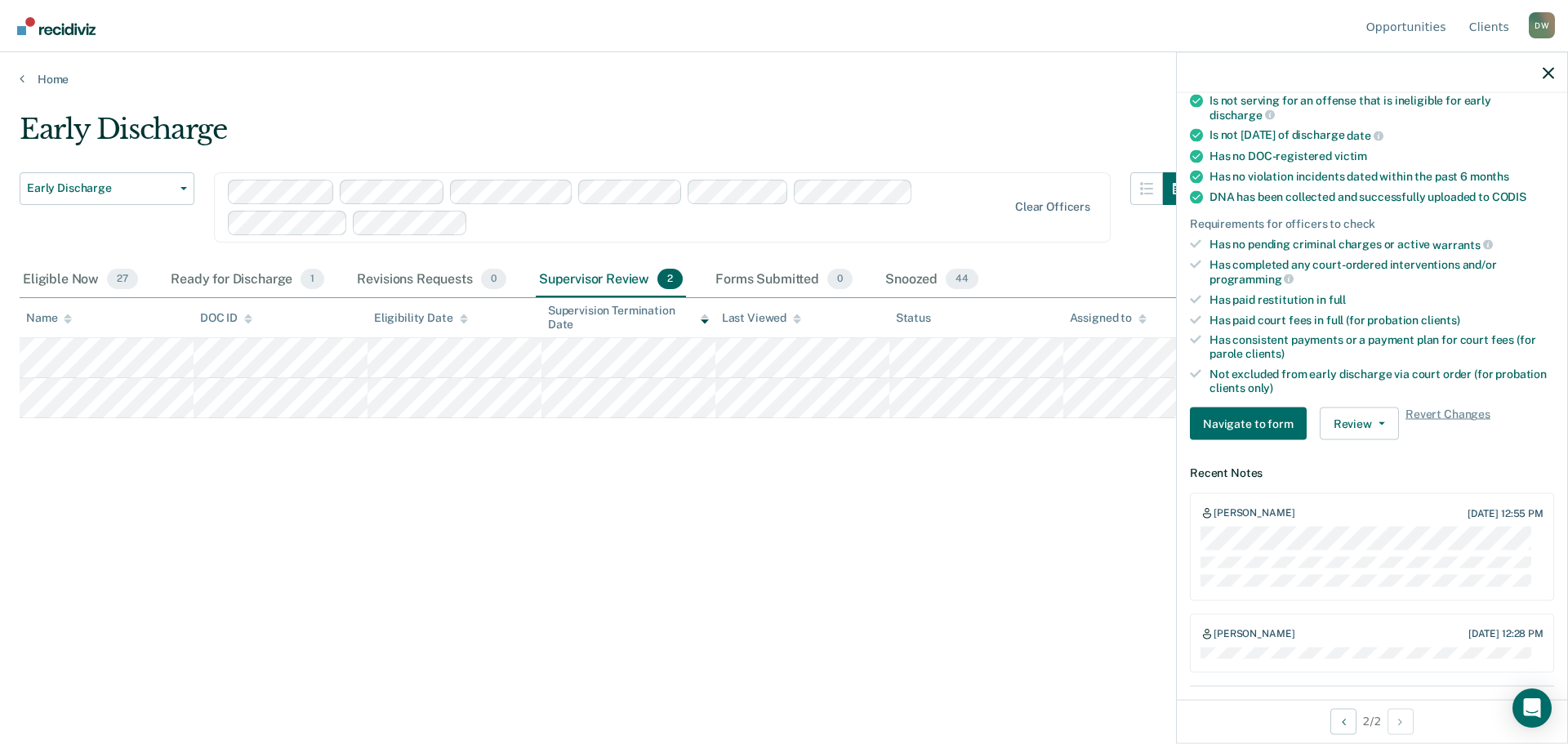
scroll to position [327, 0]
click at [1377, 424] on button "Review" at bounding box center [1359, 422] width 79 height 33
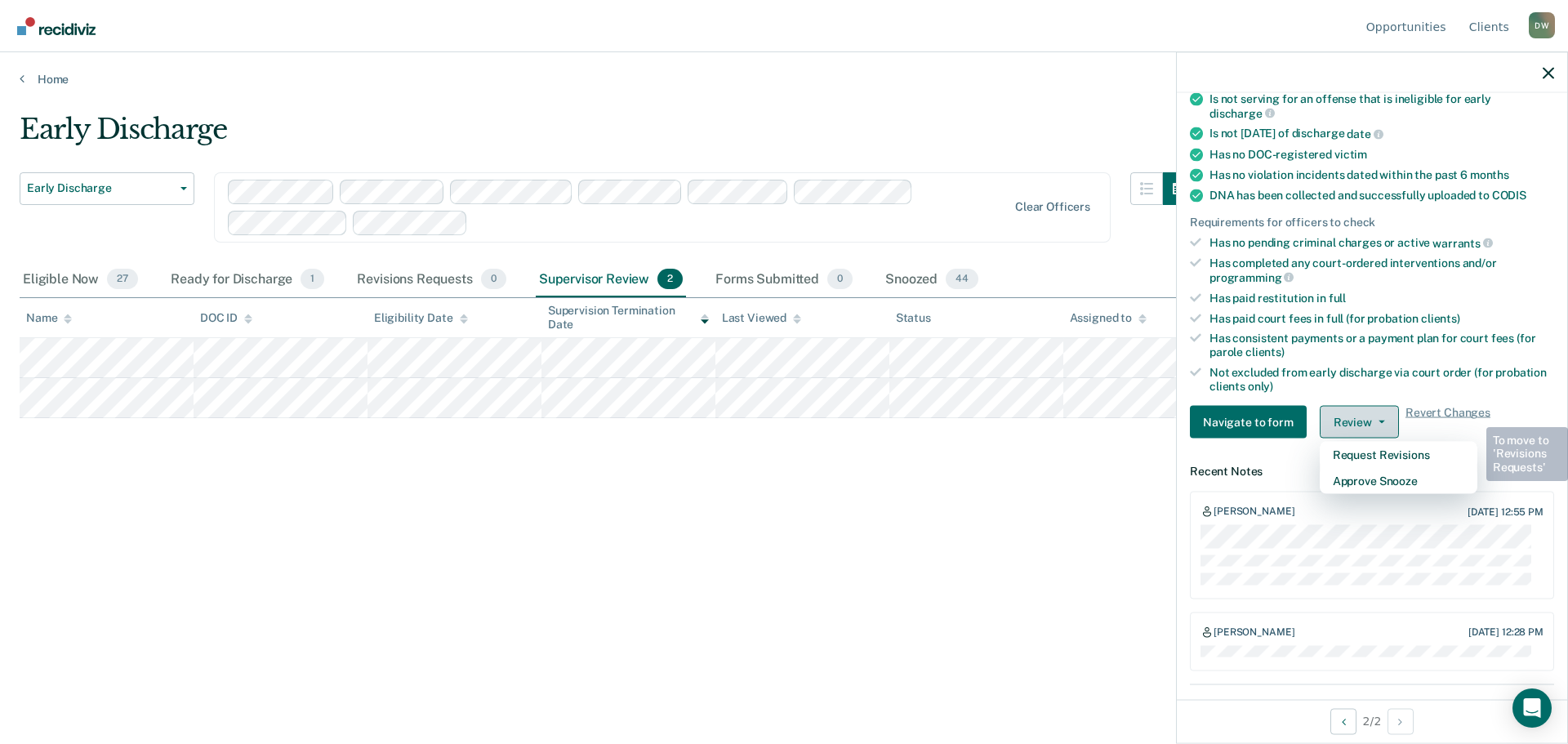
click at [1377, 424] on button "Review" at bounding box center [1359, 422] width 79 height 33
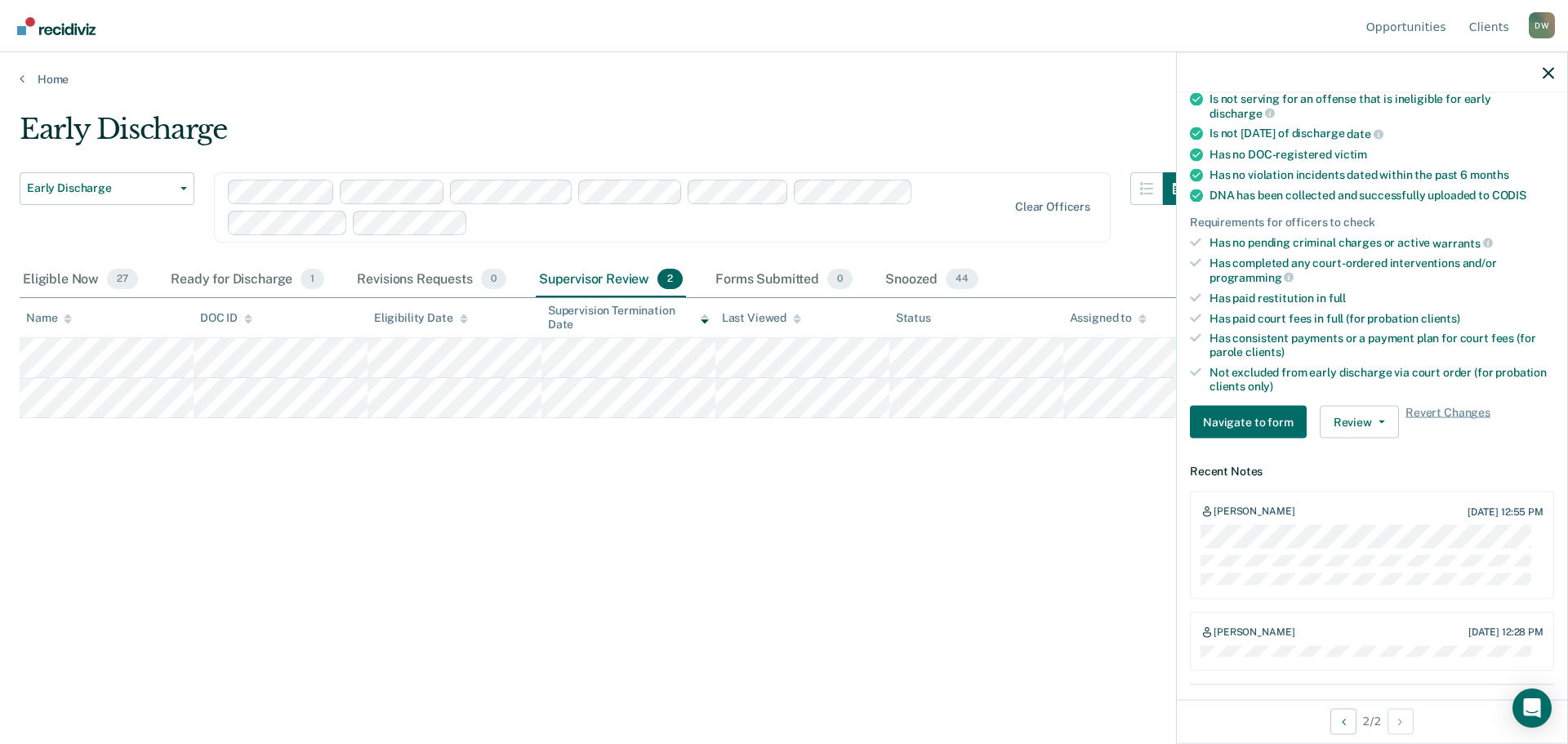
click at [1558, 67] on div at bounding box center [1372, 73] width 390 height 41
click at [1552, 69] on icon "button" at bounding box center [1548, 72] width 12 height 12
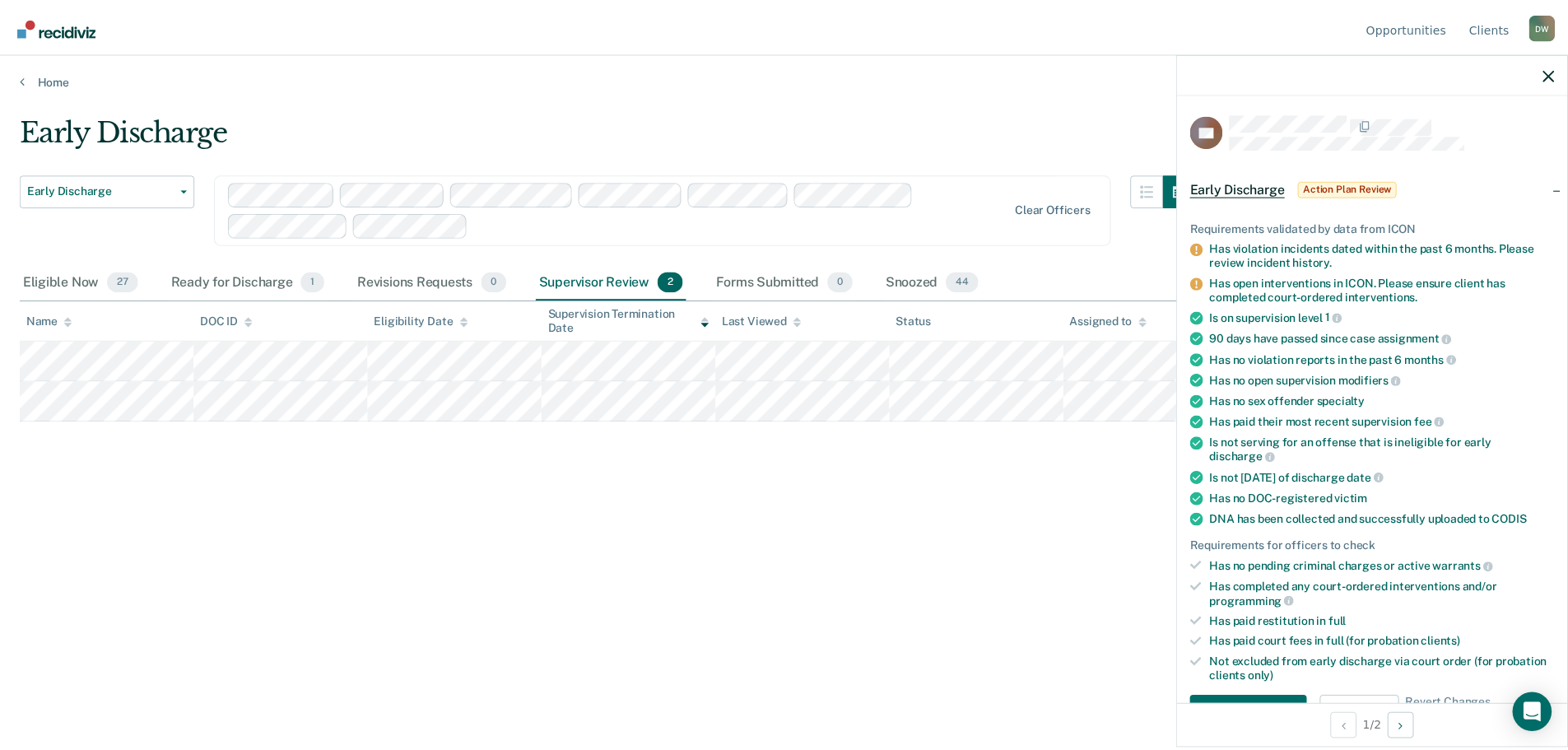
scroll to position [411, 0]
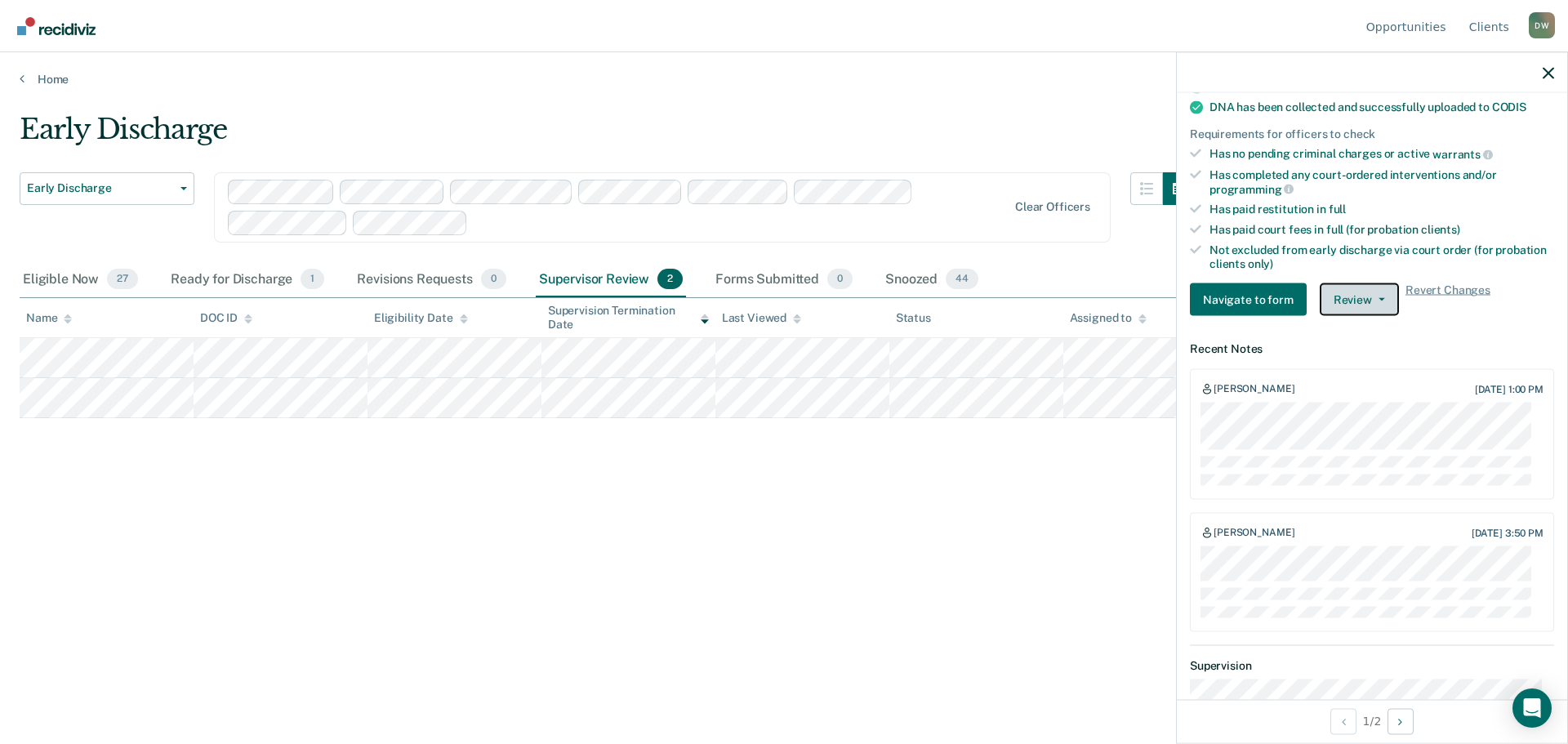
click at [1388, 300] on button "Review" at bounding box center [1359, 300] width 79 height 33
click at [1548, 72] on icon "button" at bounding box center [1548, 72] width 12 height 12
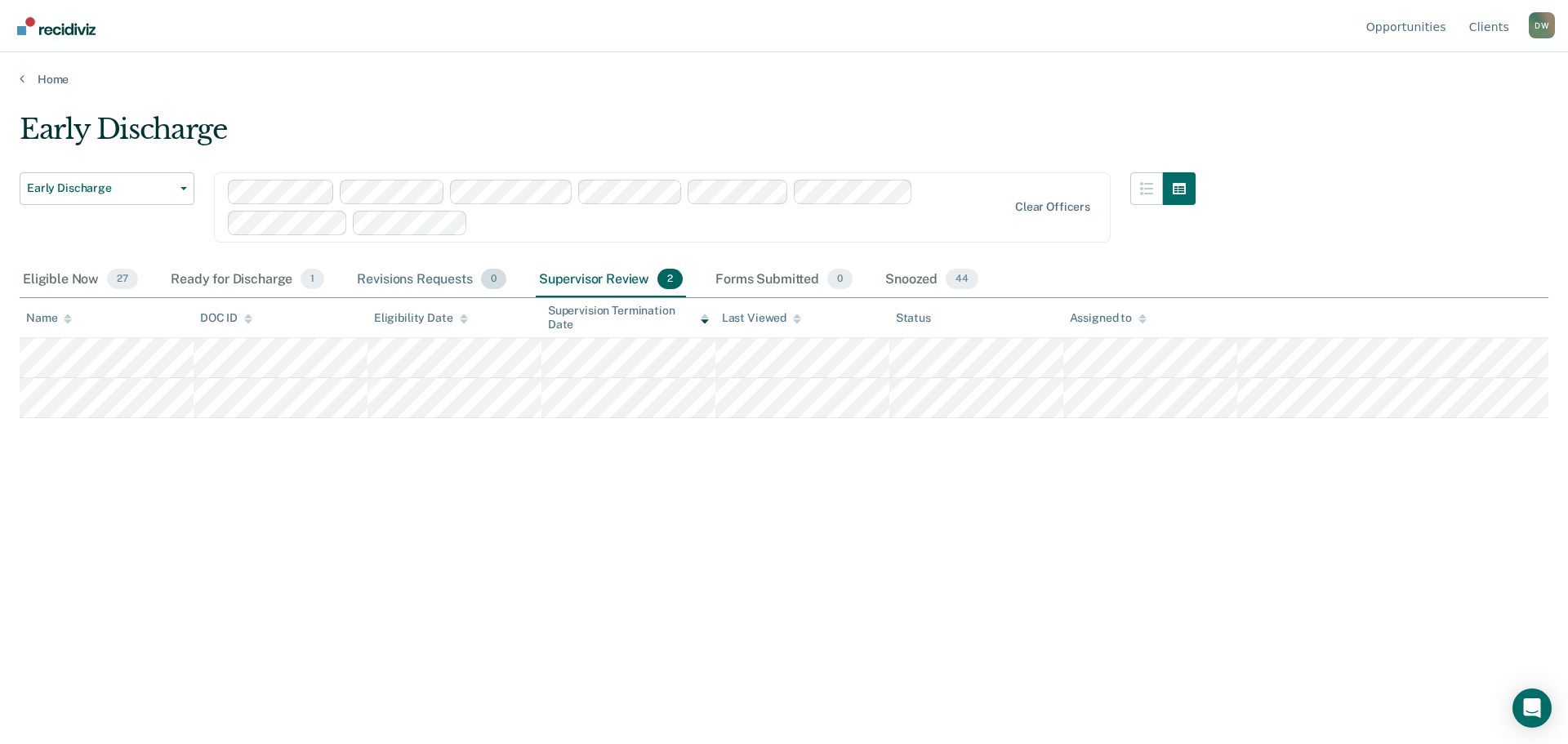
click at [448, 277] on div "Revisions Requests 0" at bounding box center [431, 280] width 156 height 36
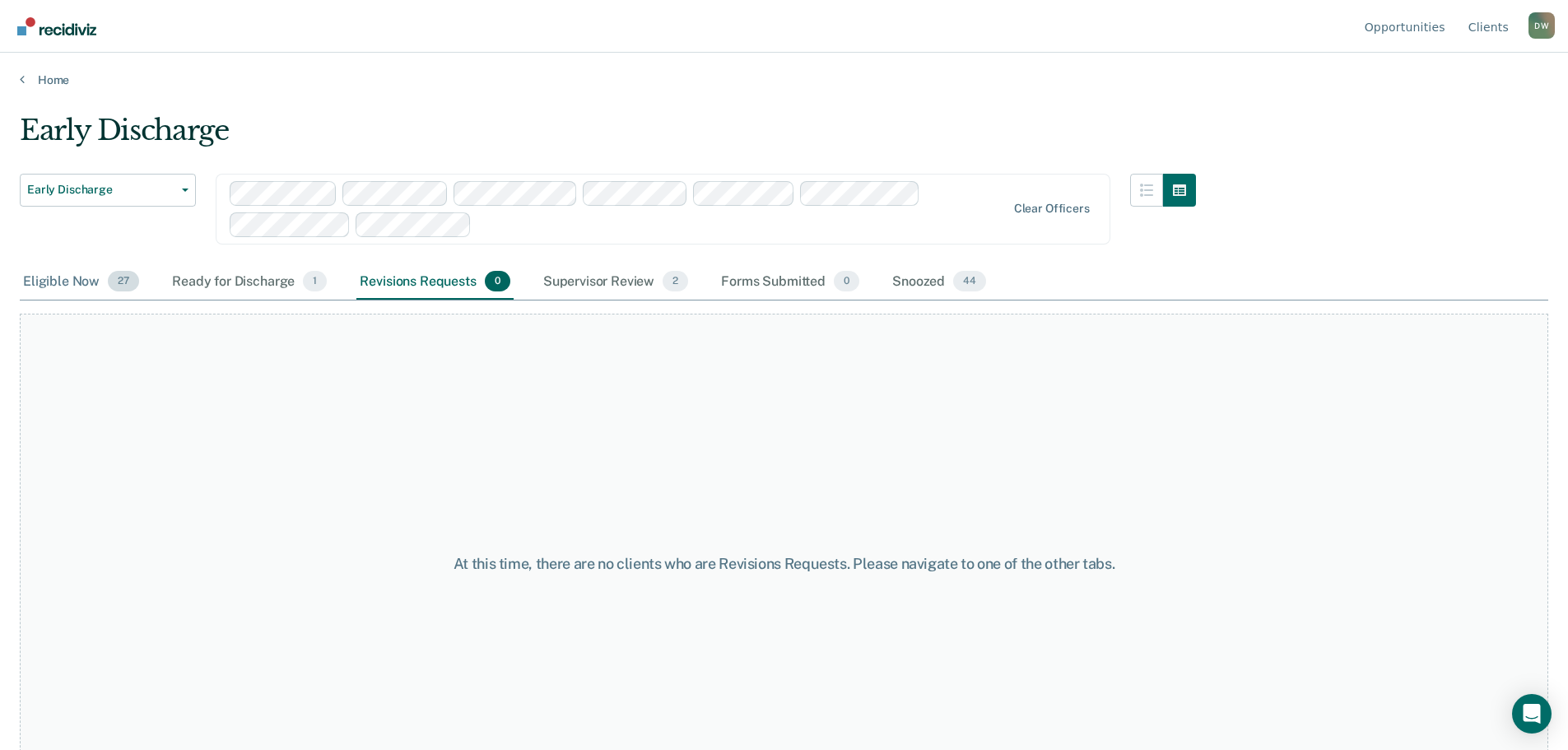
click at [46, 285] on div "Eligible Now 27" at bounding box center [81, 282] width 123 height 36
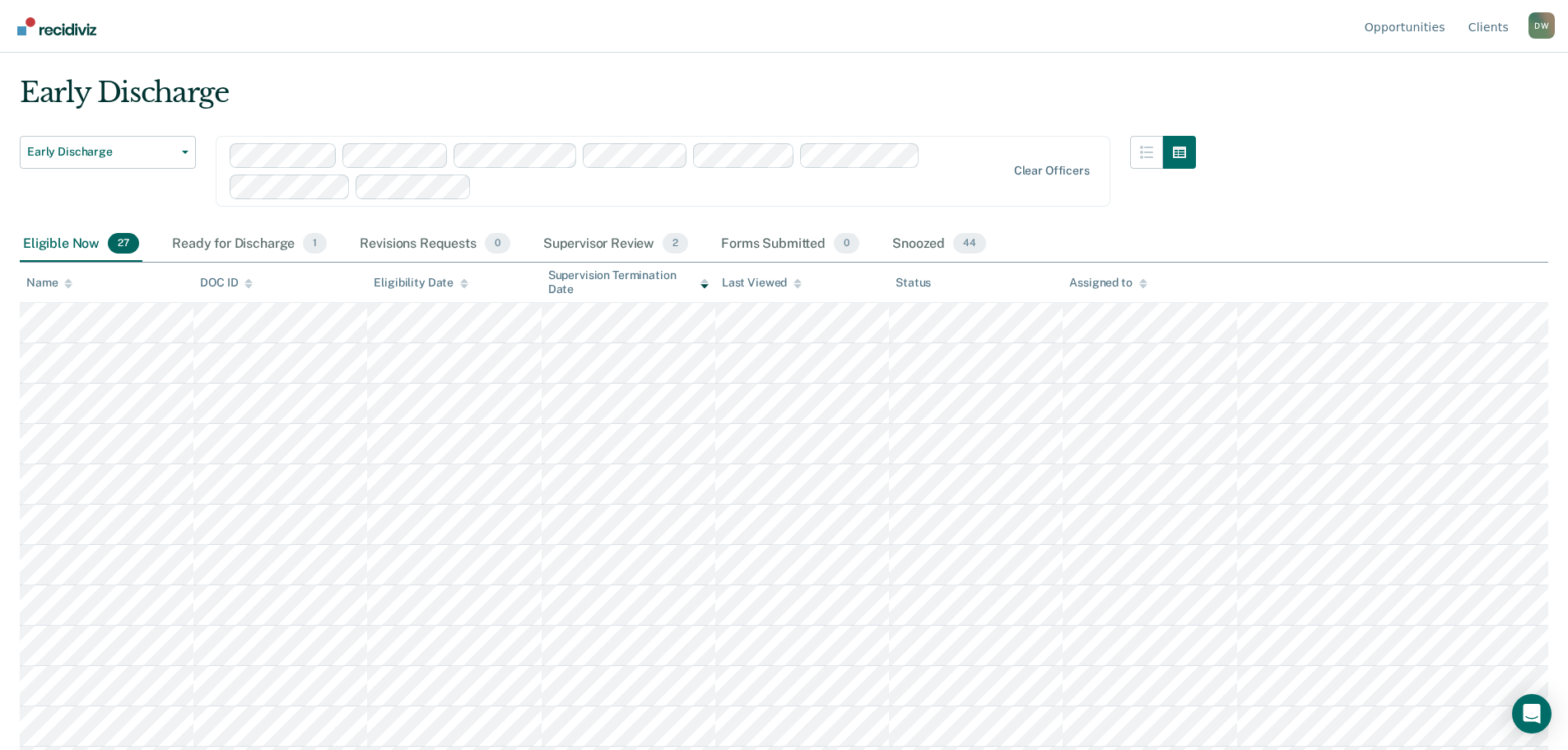
scroll to position [0, 0]
